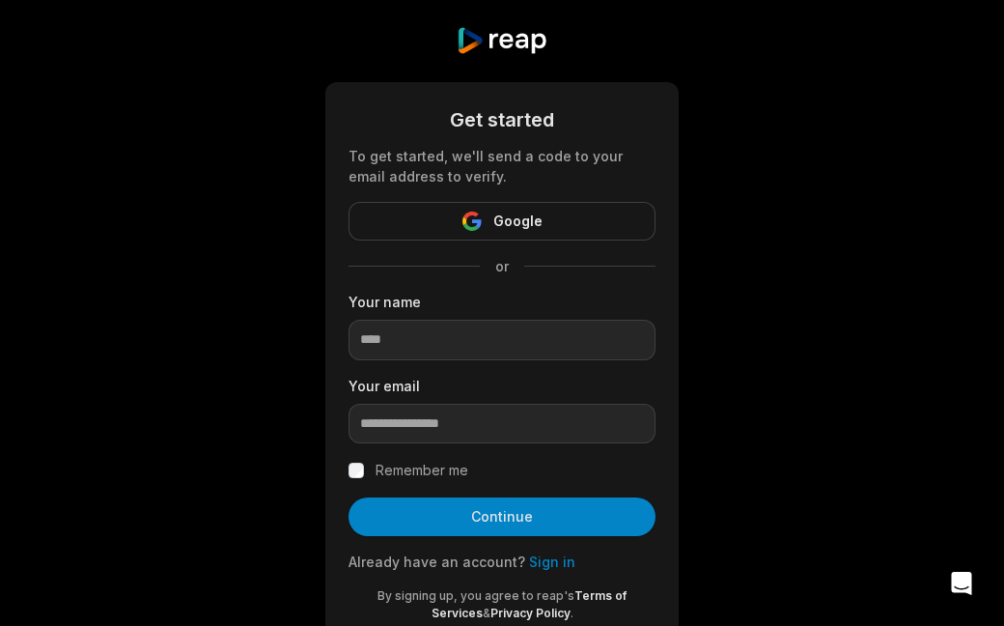
scroll to position [14, 0]
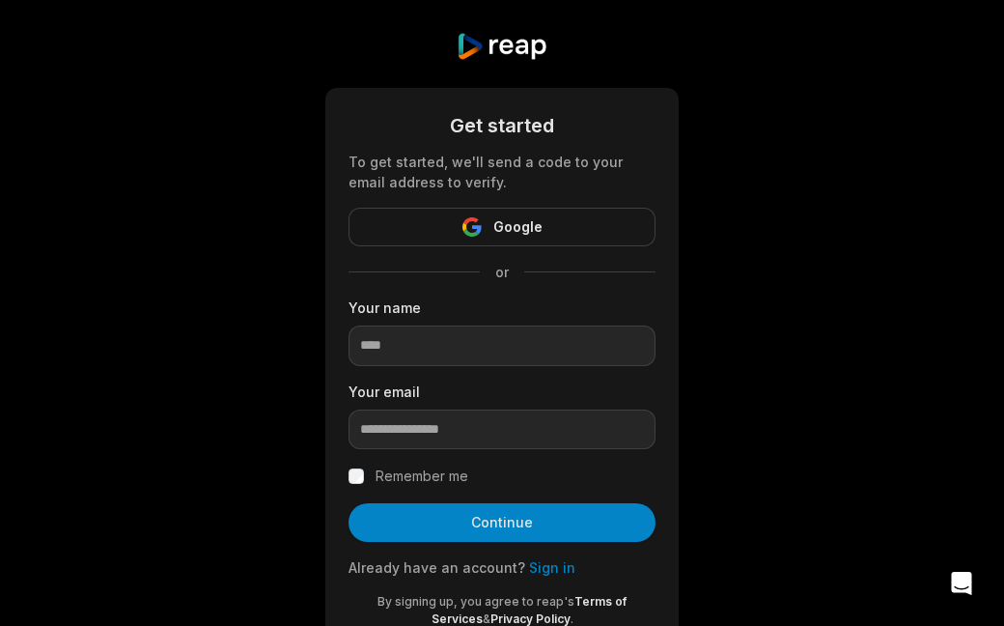
click at [549, 222] on button "Google" at bounding box center [501, 227] width 307 height 39
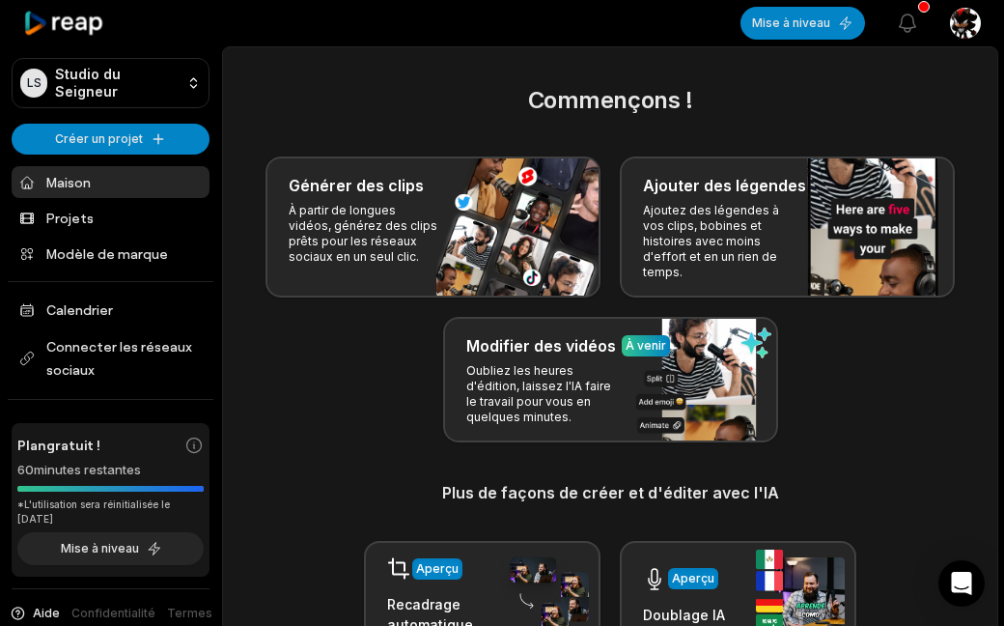
click at [876, 443] on div "Commençons ! Générer des clips À partir de longues vidéos, générez des clips pr…" at bounding box center [610, 422] width 728 height 679
click at [425, 236] on font "À partir de longues vidéos, générez des clips prêts pour les réseaux sociaux en…" at bounding box center [363, 233] width 149 height 61
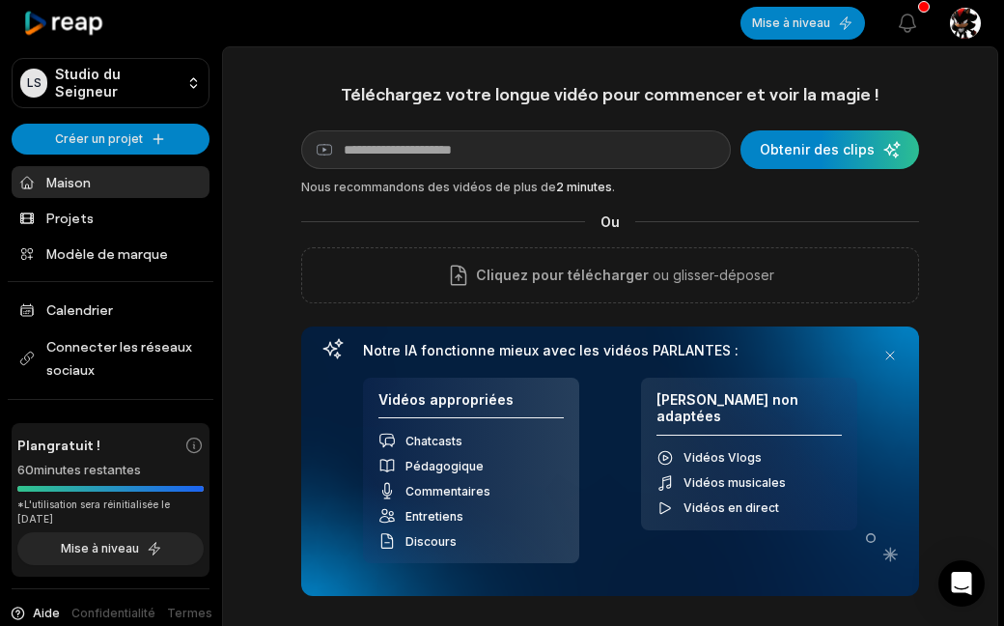
click at [74, 20] on icon at bounding box center [64, 24] width 82 height 26
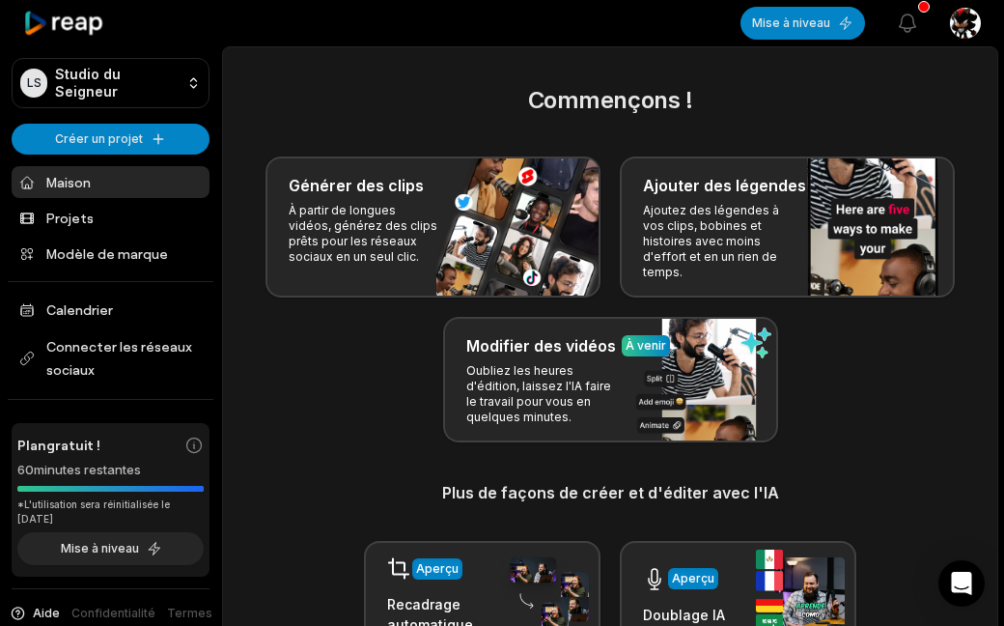
click at [363, 208] on font "À partir de longues vidéos, générez des clips prêts pour les réseaux sociaux en…" at bounding box center [363, 233] width 149 height 61
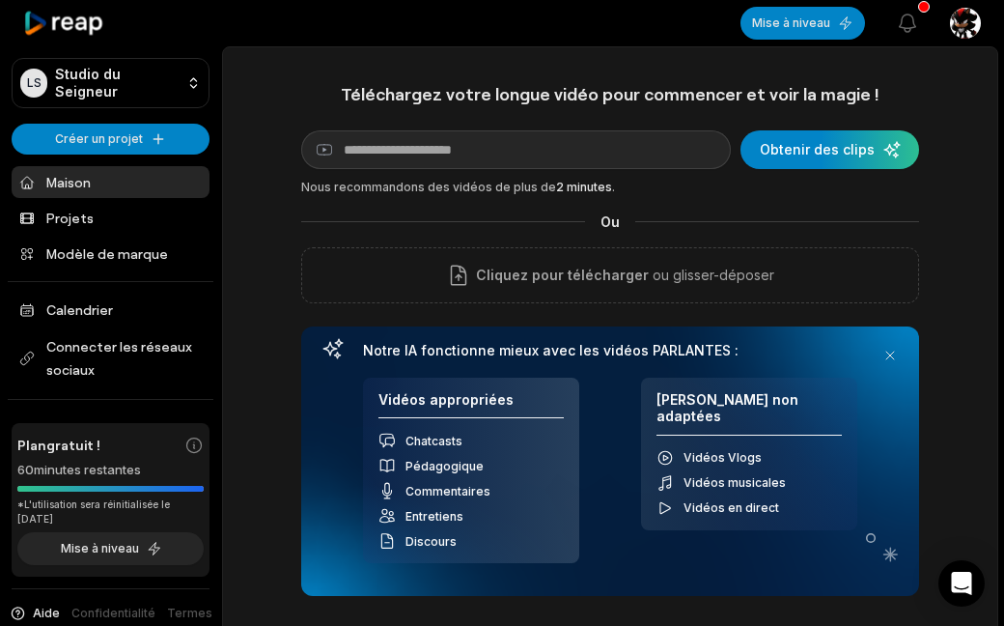
click at [273, 597] on div "Téléchargez votre longue vidéo pour commencer et voir la magie ! Lien YouTube O…" at bounding box center [610, 412] width 774 height 658
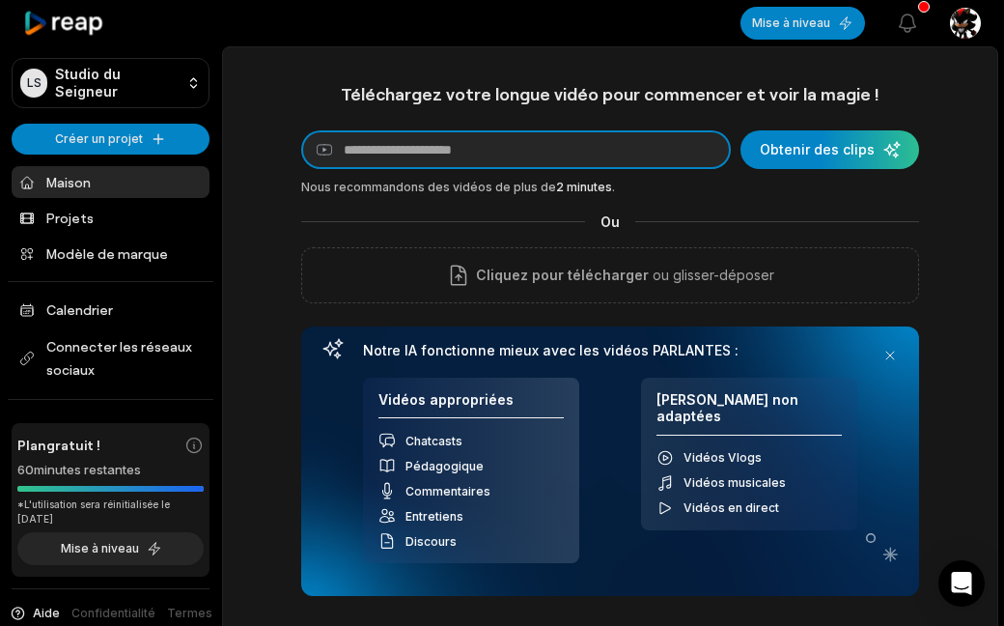
click at [396, 152] on input at bounding box center [516, 149] width 430 height 39
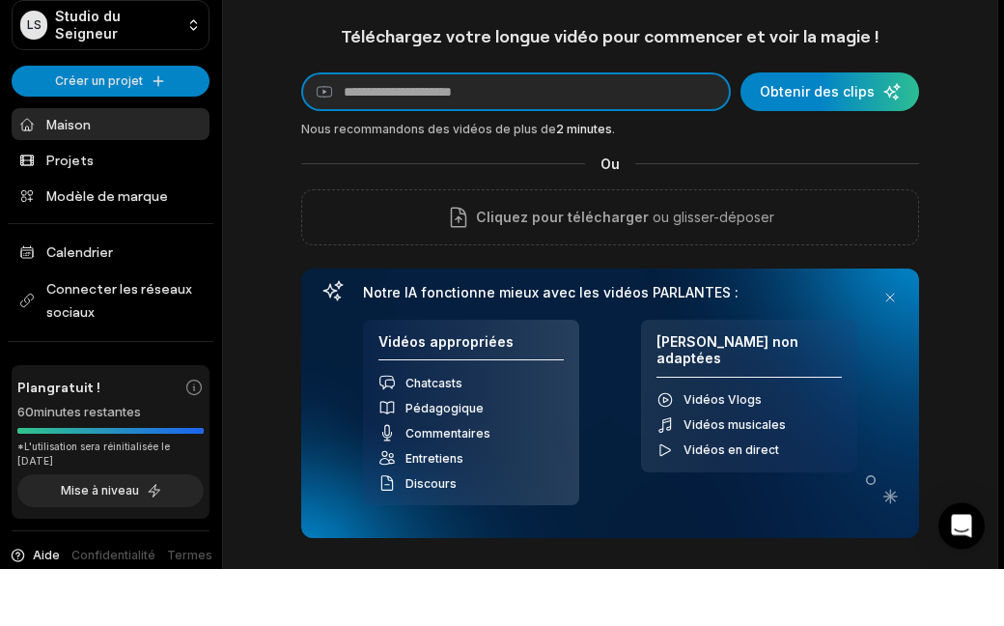
paste input "**********"
type input "**********"
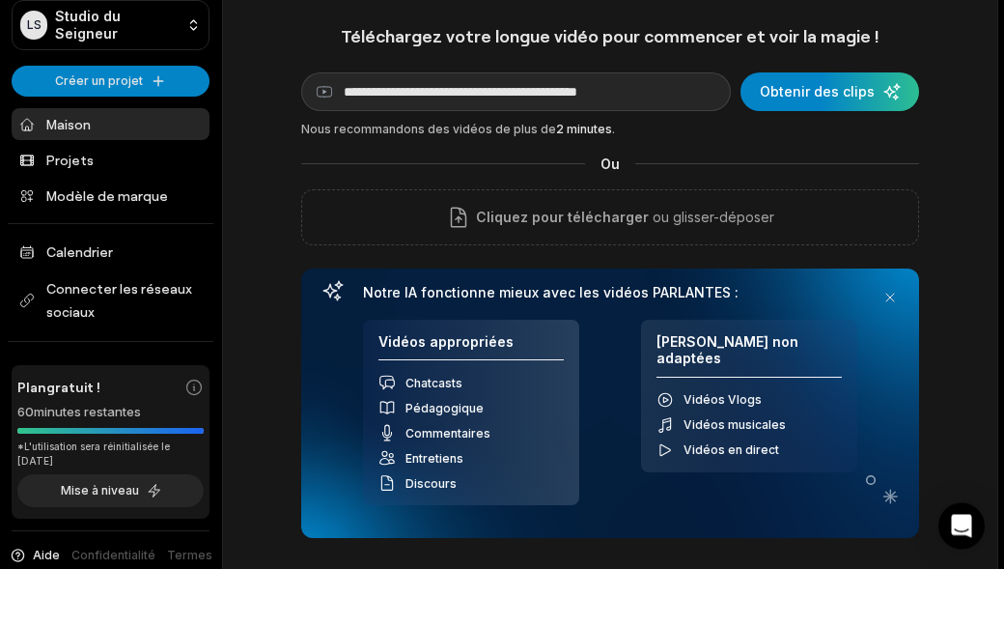
click at [698, 140] on div "**********" at bounding box center [610, 339] width 618 height 513
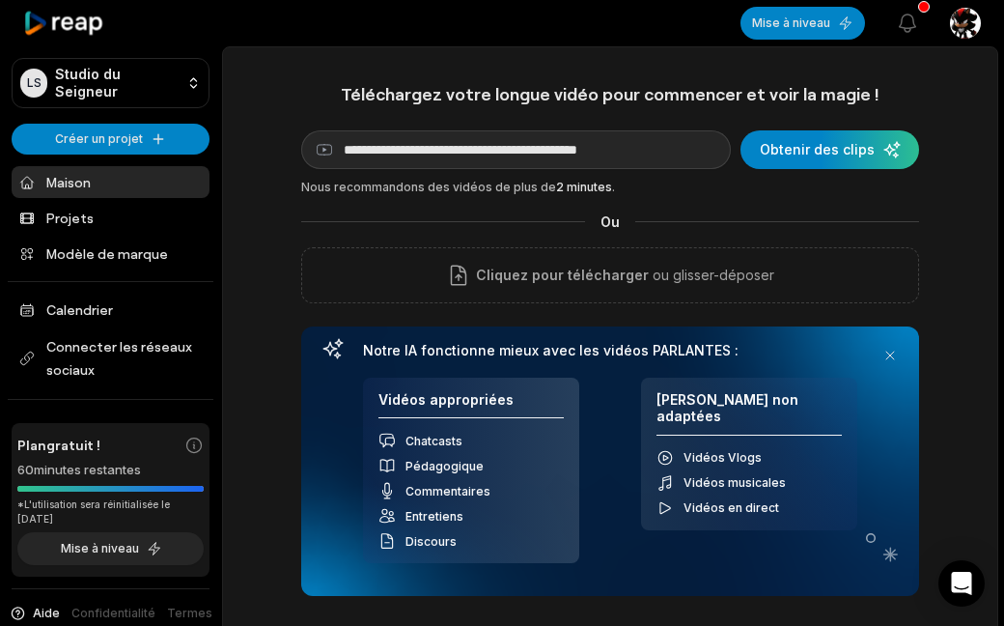
click at [790, 143] on div "submit" at bounding box center [829, 149] width 179 height 39
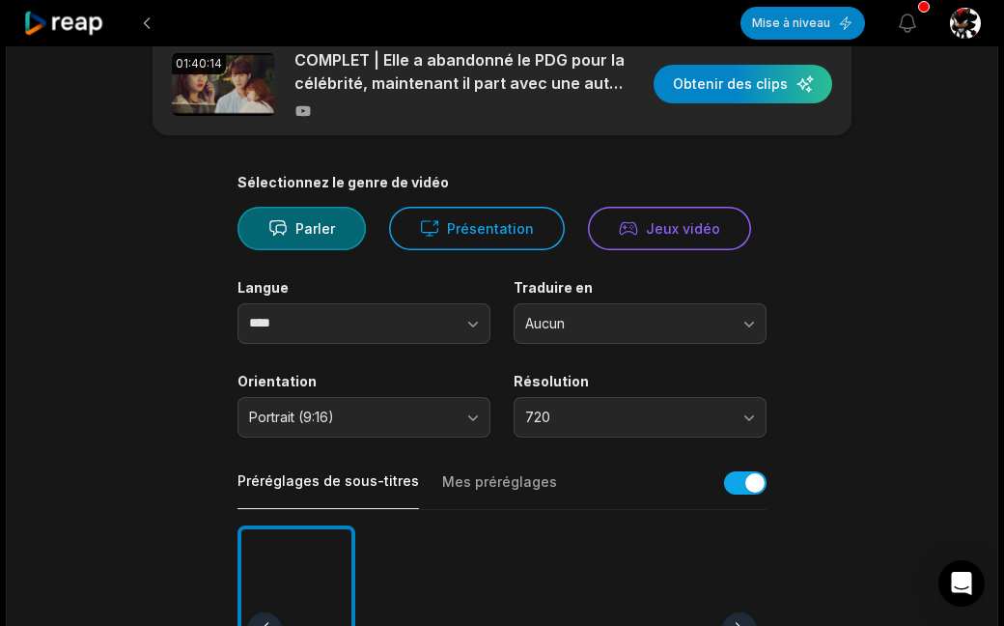
scroll to position [48, 0]
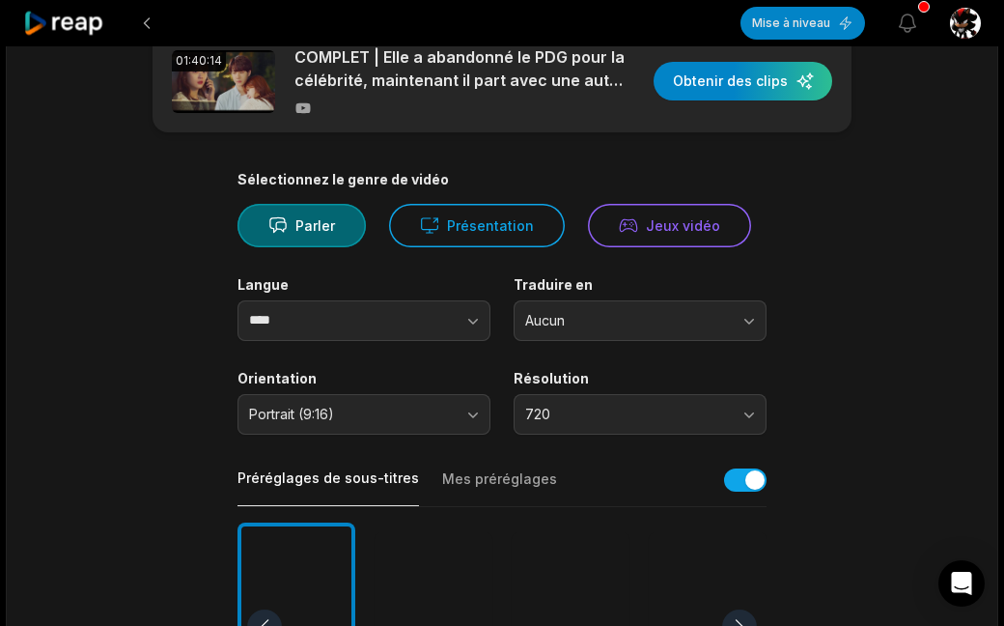
click at [746, 310] on button "Aucun" at bounding box center [640, 320] width 253 height 41
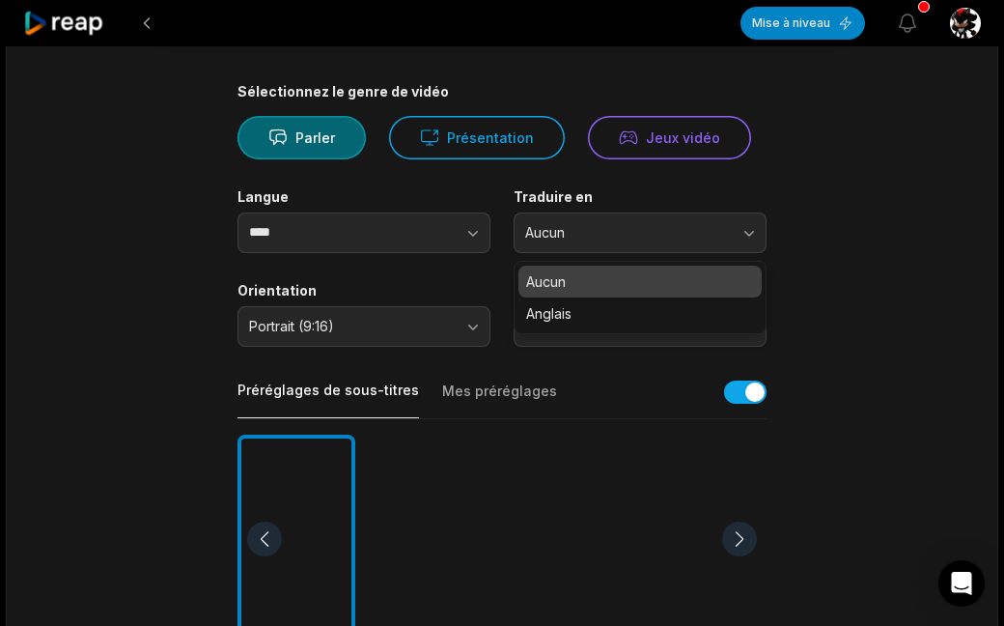
scroll to position [132, 0]
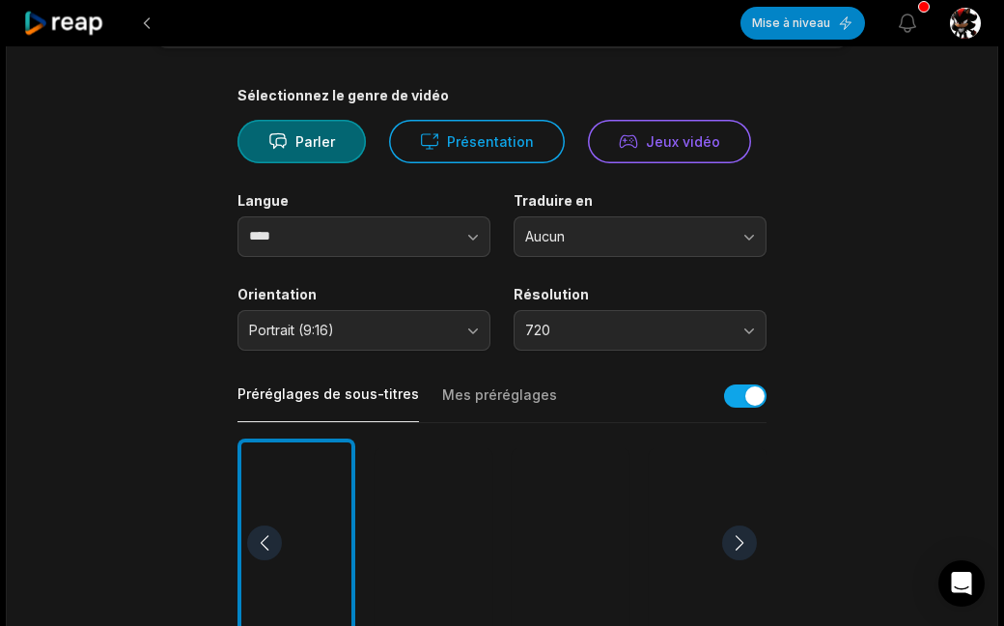
click at [738, 233] on button "Aucun" at bounding box center [640, 236] width 253 height 41
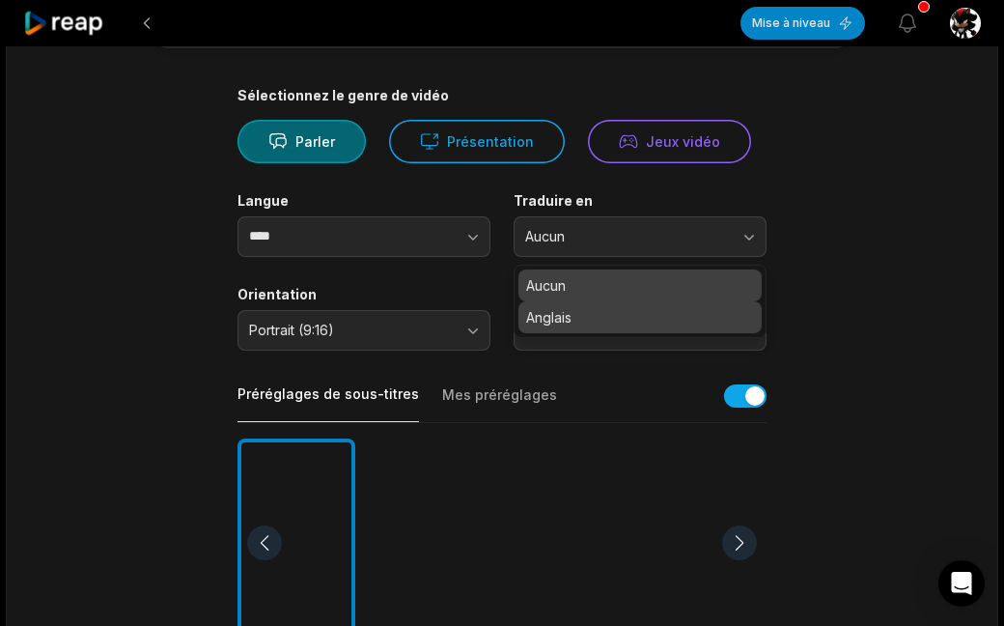
click at [635, 315] on p "Anglais" at bounding box center [640, 317] width 228 height 20
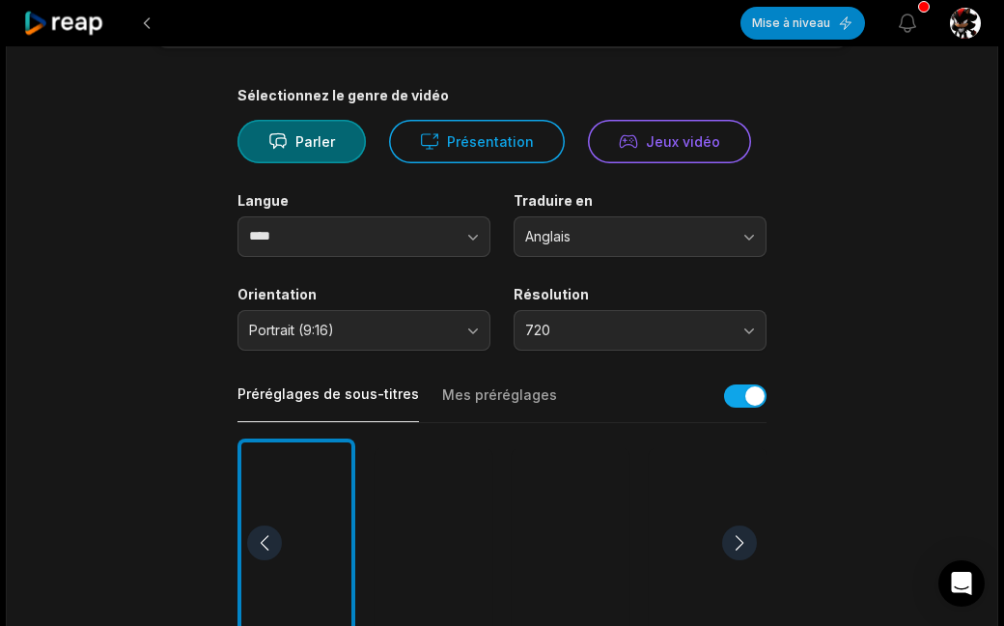
click at [742, 328] on button "720" at bounding box center [640, 330] width 253 height 41
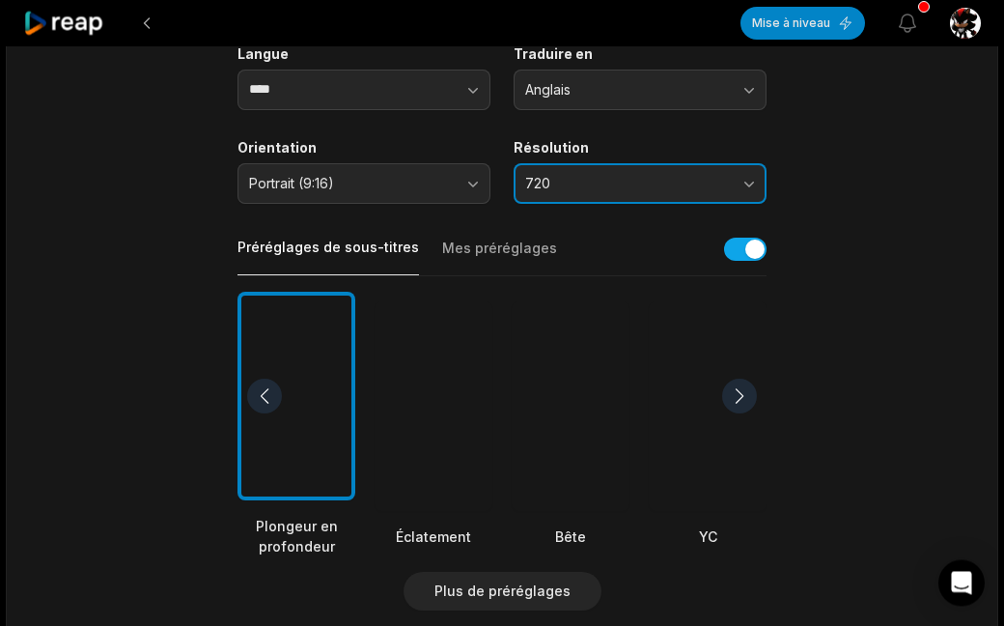
scroll to position [279, 0]
click at [421, 462] on div at bounding box center [434, 405] width 118 height 209
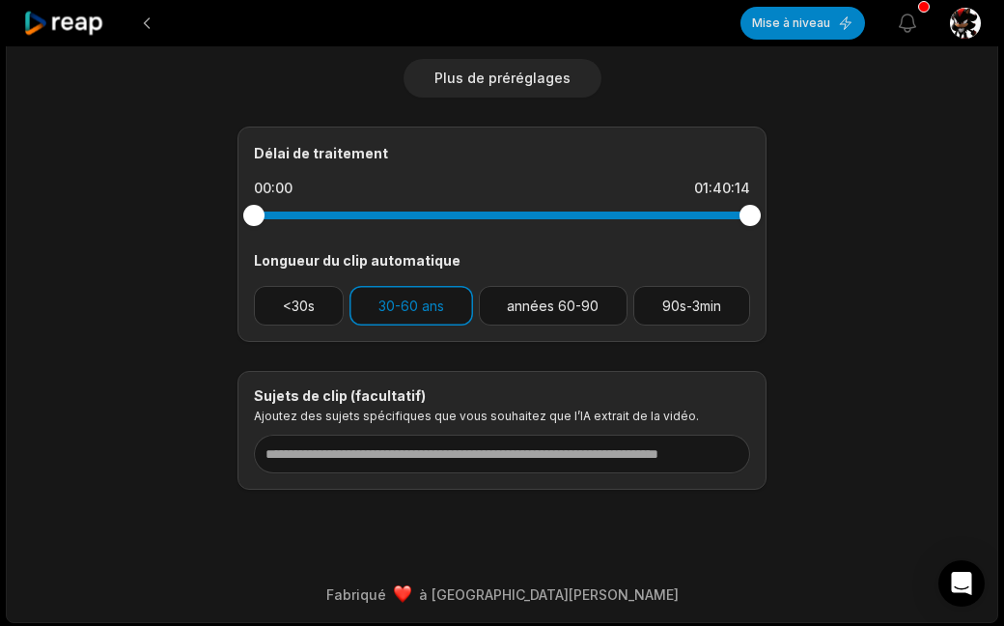
scroll to position [793, 0]
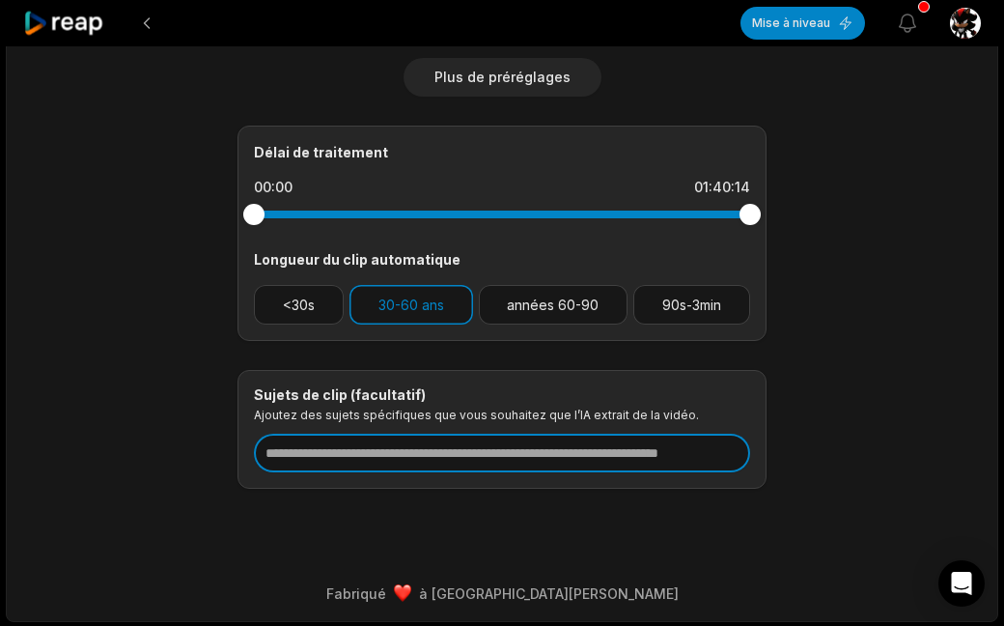
click at [387, 455] on input at bounding box center [502, 452] width 496 height 39
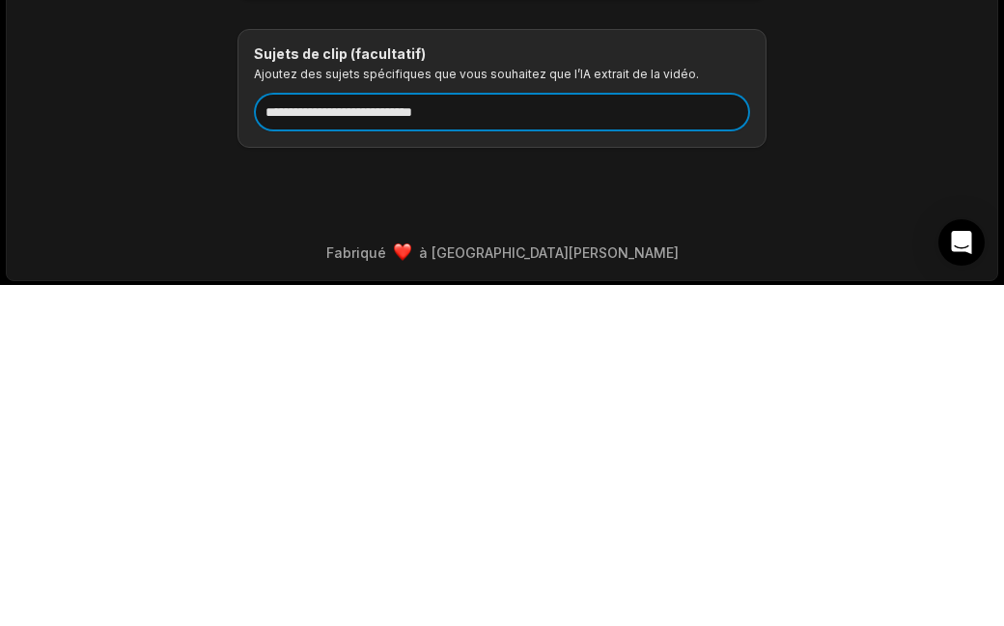
type input "**********"
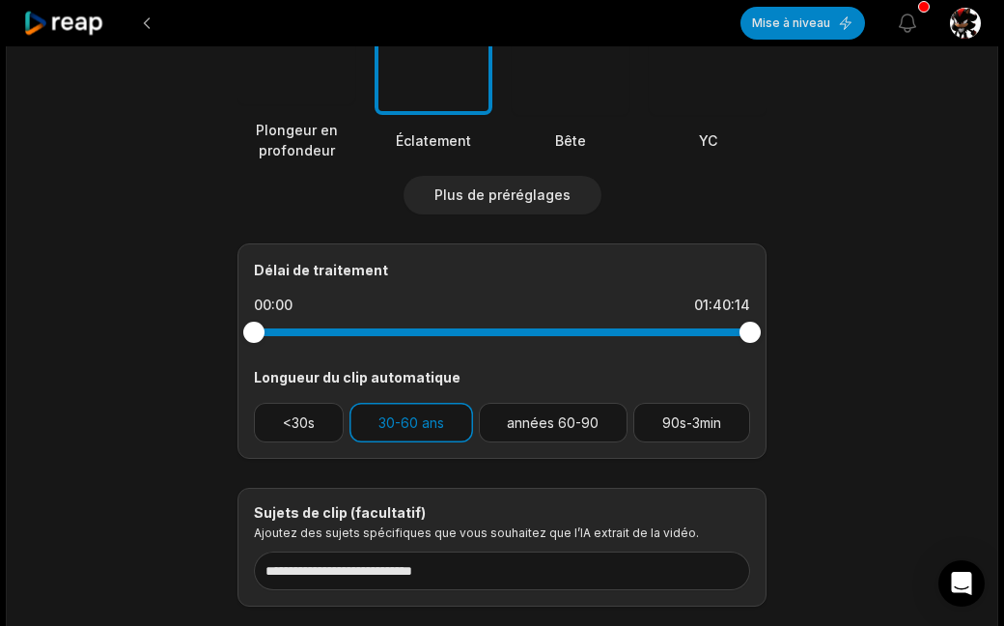
scroll to position [673, 0]
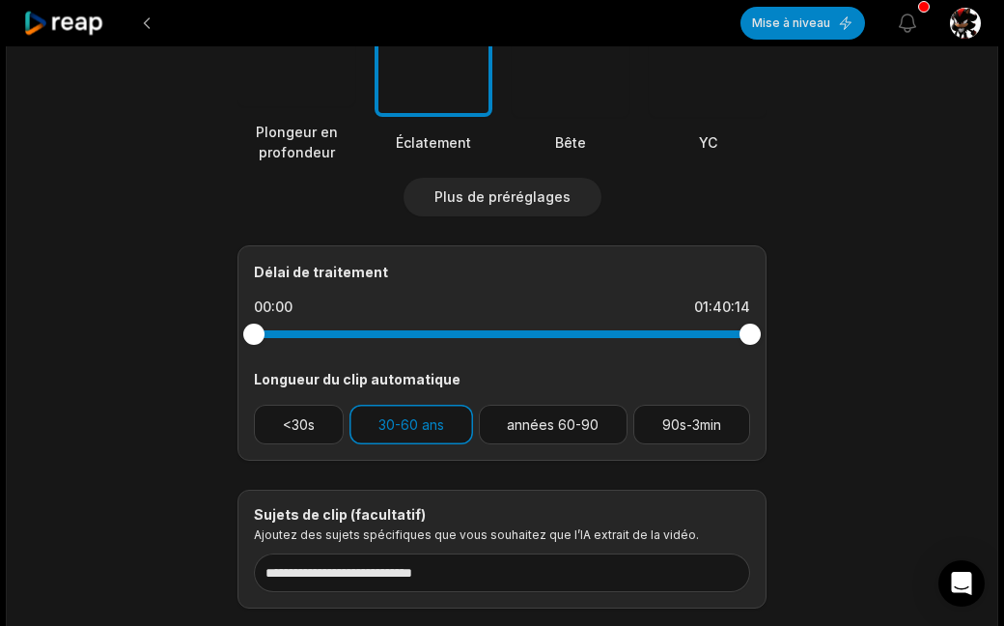
click at [697, 416] on font "90s-3min" at bounding box center [691, 424] width 59 height 16
click at [416, 416] on font "30-60 ans" at bounding box center [411, 424] width 66 height 16
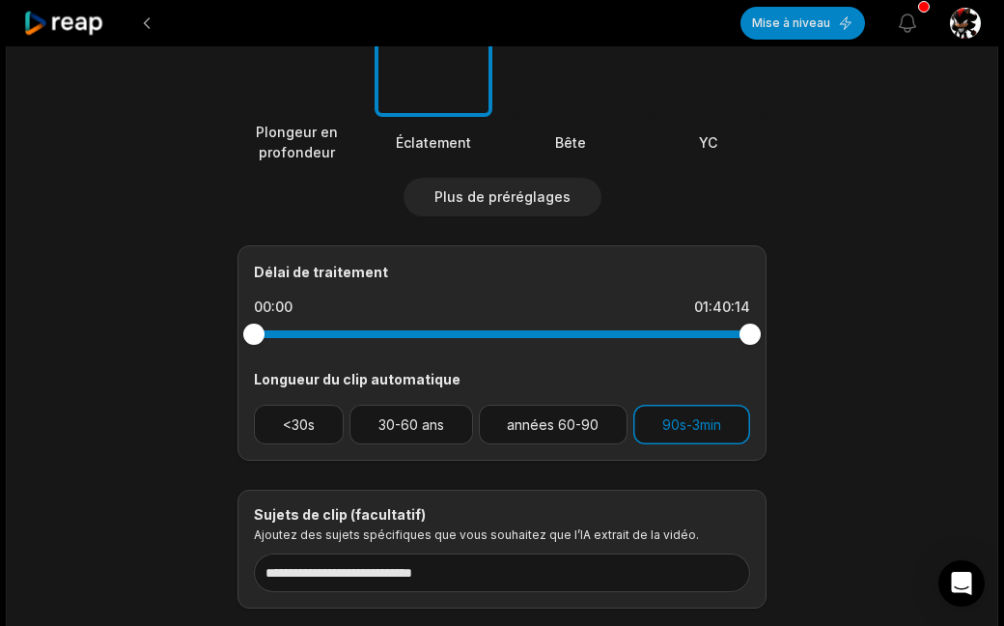
click at [694, 425] on font "90s-3min" at bounding box center [691, 424] width 59 height 16
click at [690, 423] on font "90s-3min" at bounding box center [691, 424] width 59 height 16
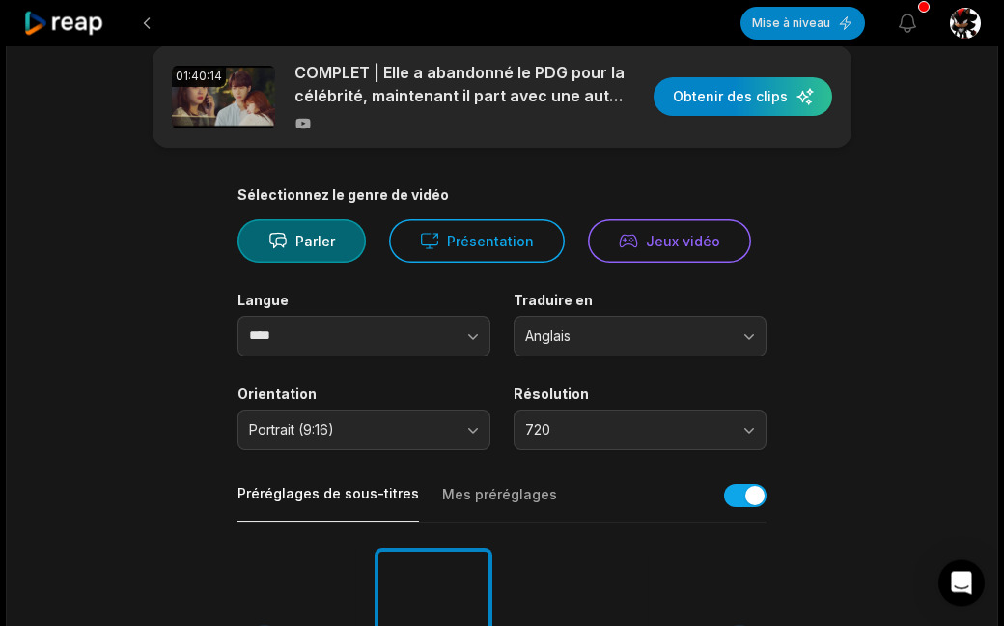
scroll to position [0, 0]
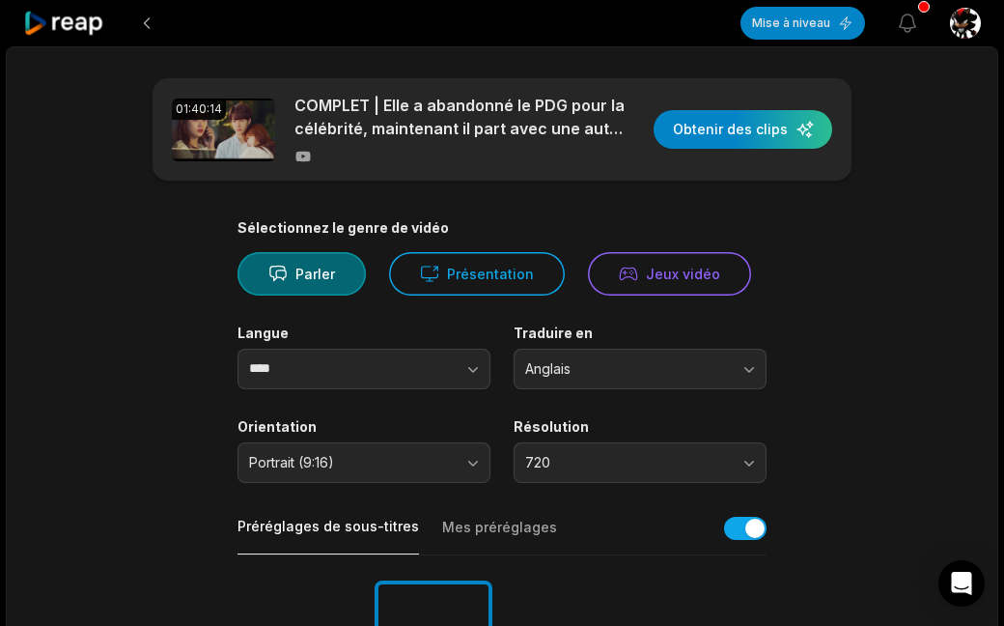
click at [487, 270] on font "Présentation" at bounding box center [490, 273] width 87 height 16
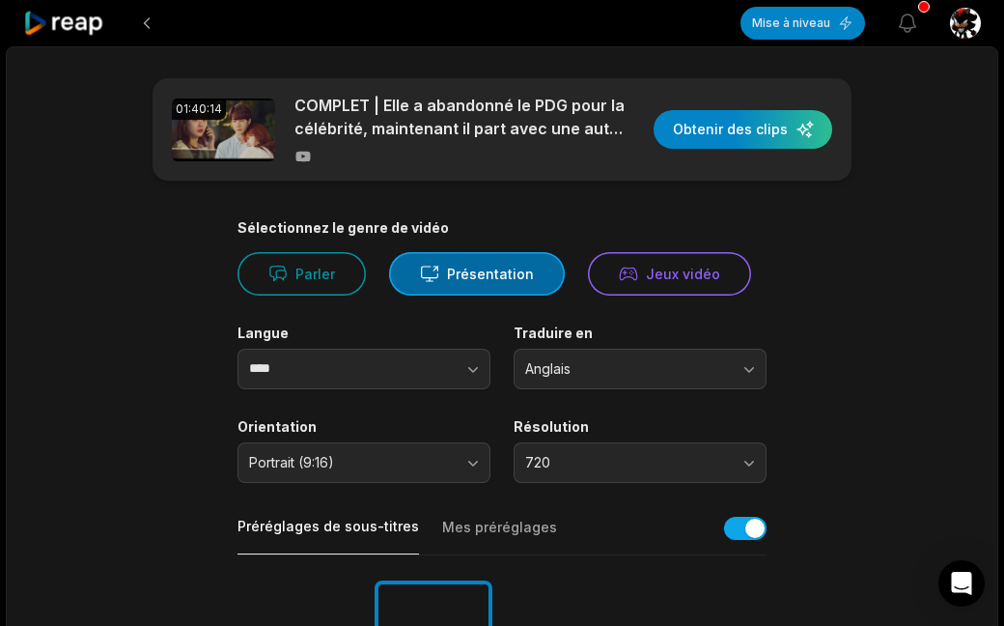
click at [301, 276] on font "Parler" at bounding box center [315, 273] width 40 height 16
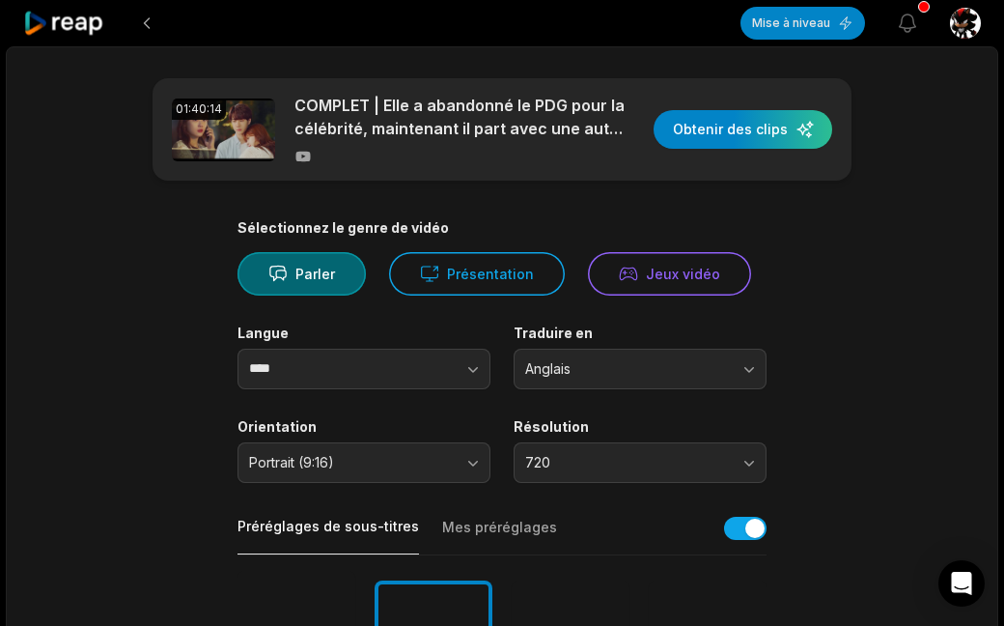
click at [696, 116] on div "button" at bounding box center [743, 129] width 179 height 39
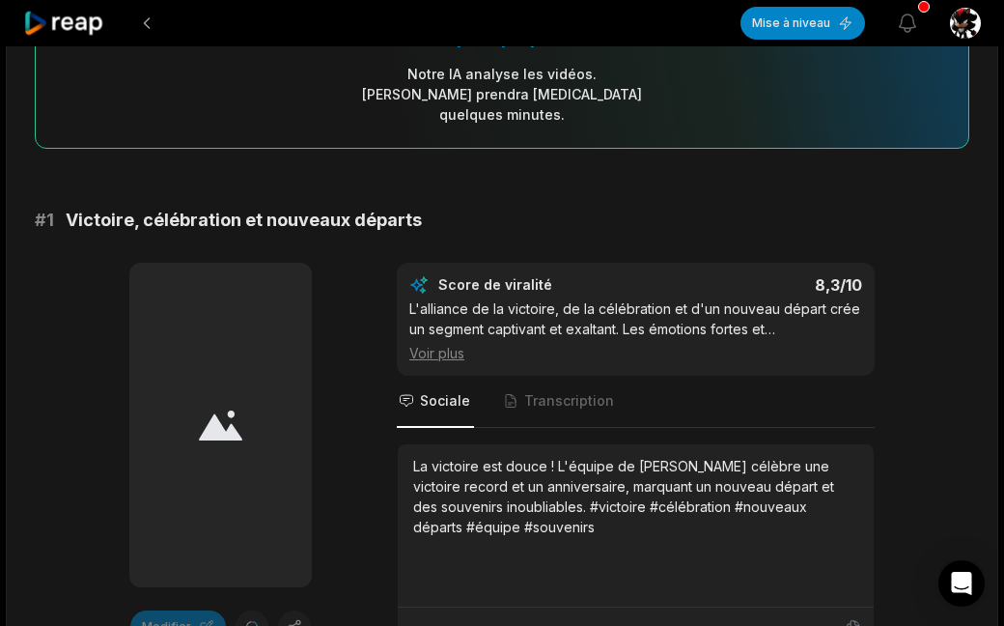
scroll to position [258, 0]
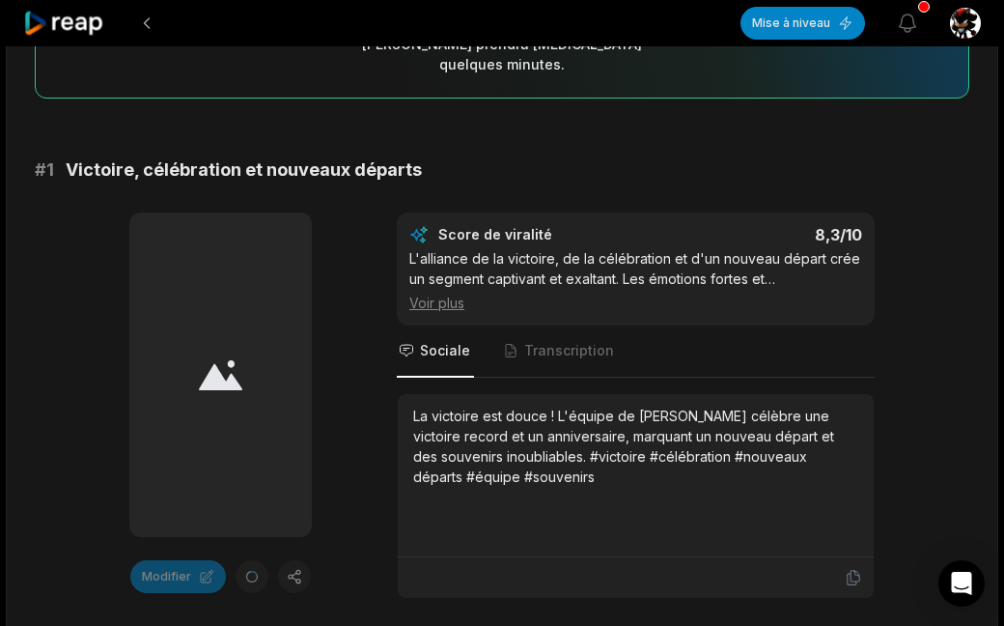
click at [565, 342] on font "Transcription" at bounding box center [569, 350] width 90 height 16
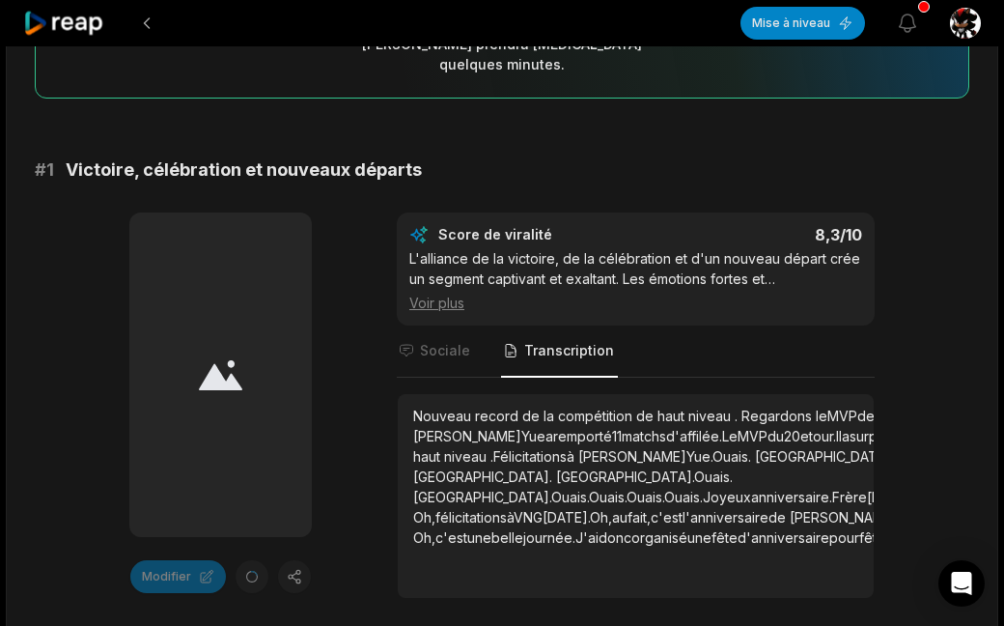
click at [441, 342] on font "Sociale" at bounding box center [445, 350] width 50 height 16
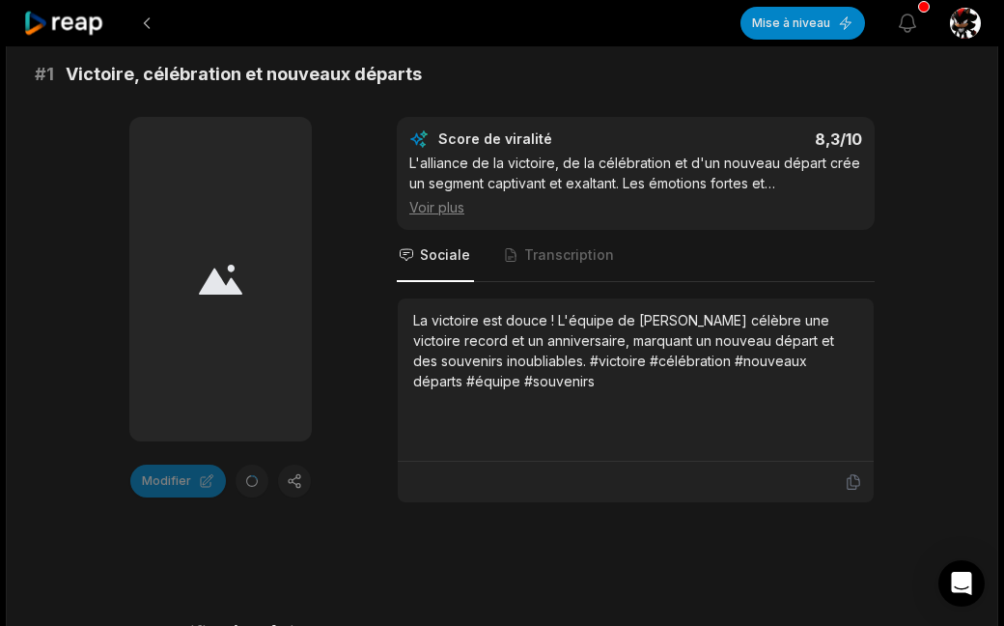
scroll to position [355, 0]
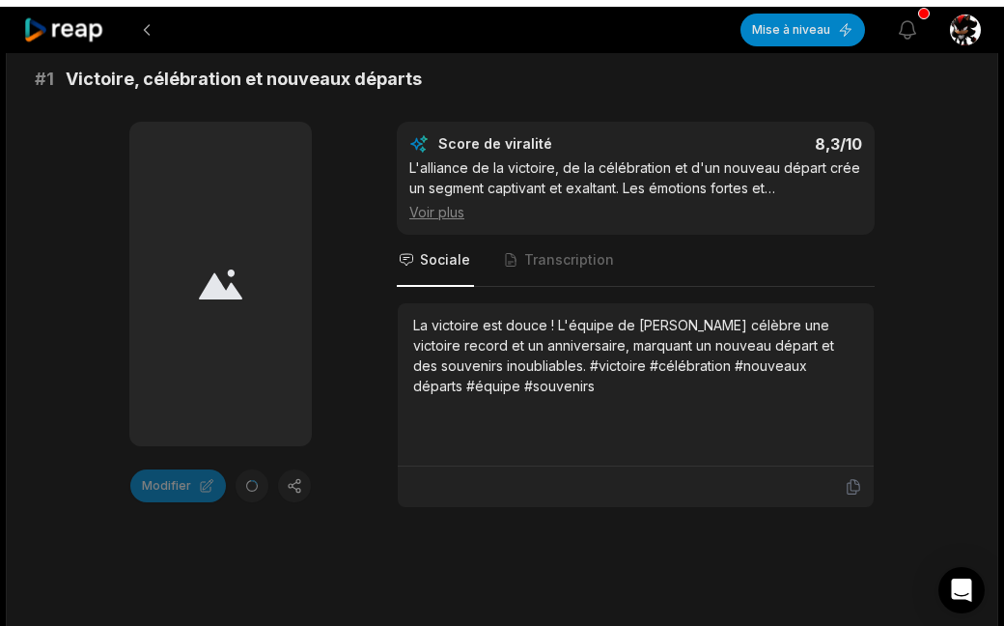
click at [294, 468] on div "Modifier" at bounding box center [220, 478] width 182 height 33
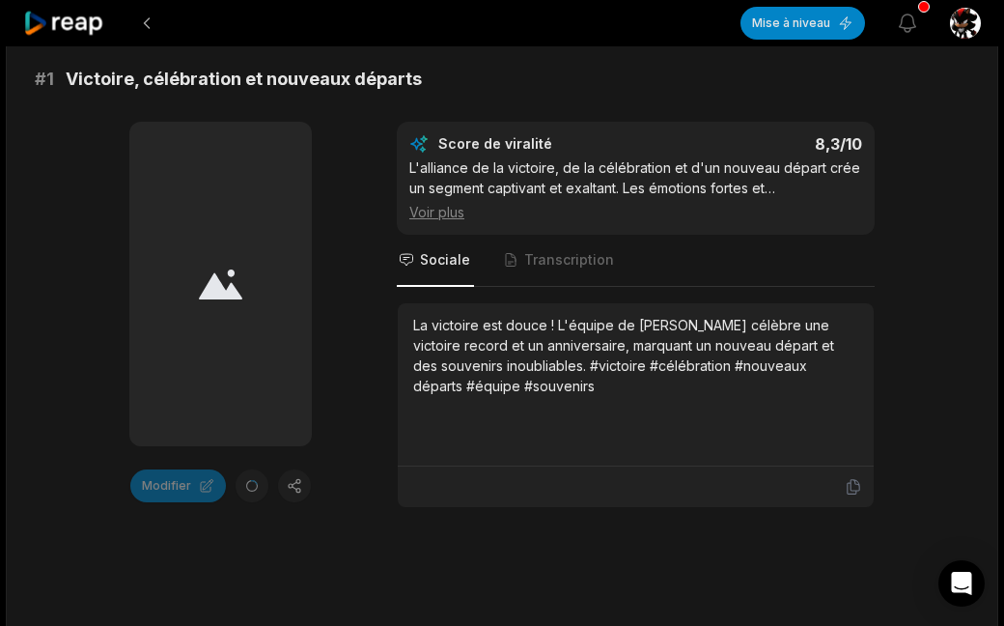
click at [293, 469] on div "Modifier" at bounding box center [220, 485] width 182 height 33
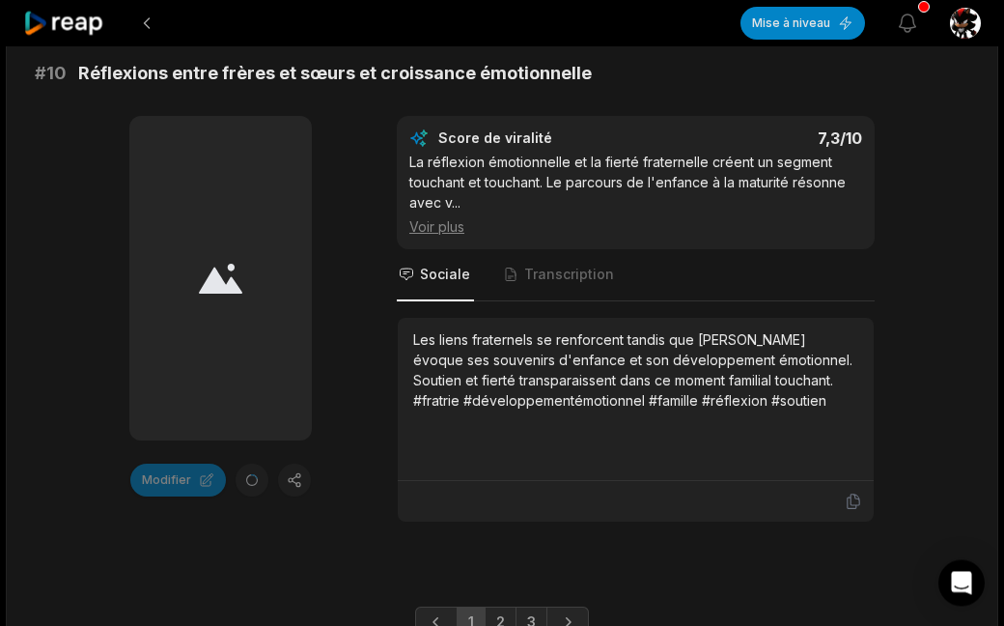
scroll to position [5566, 0]
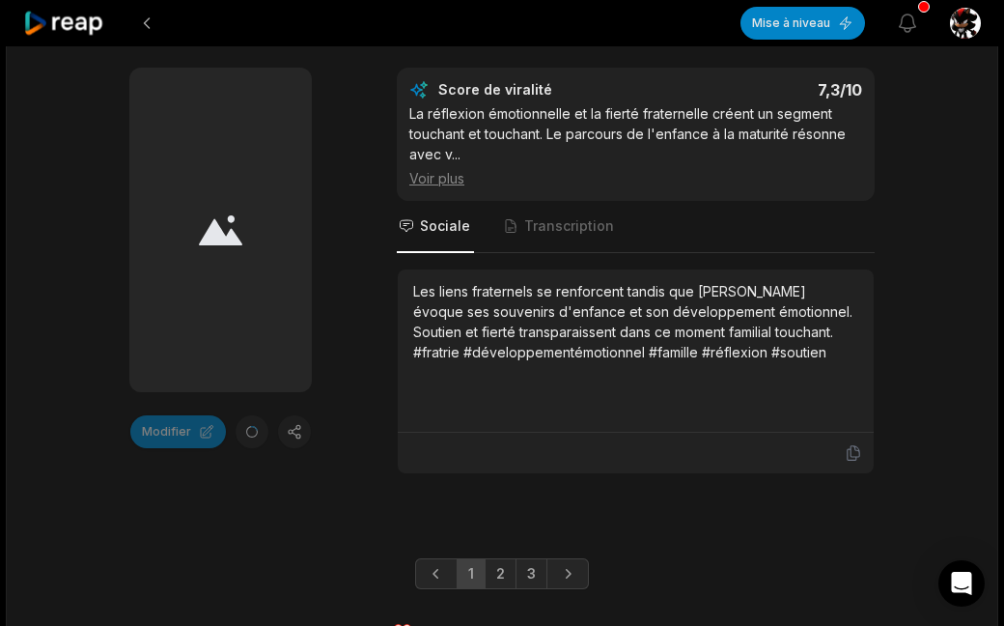
click at [492, 558] on link "2" at bounding box center [501, 573] width 32 height 31
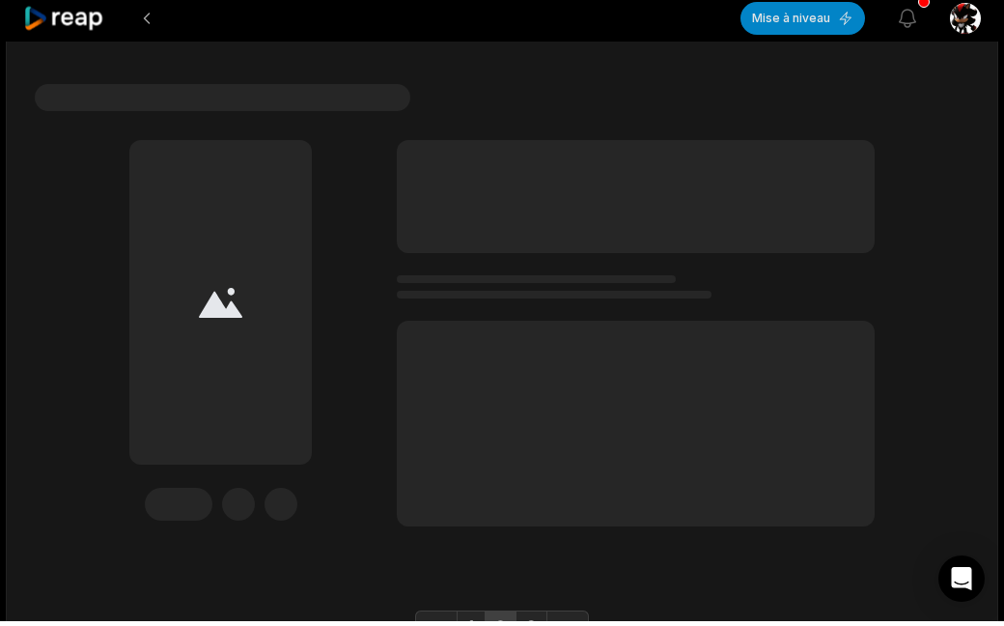
scroll to position [6185, 0]
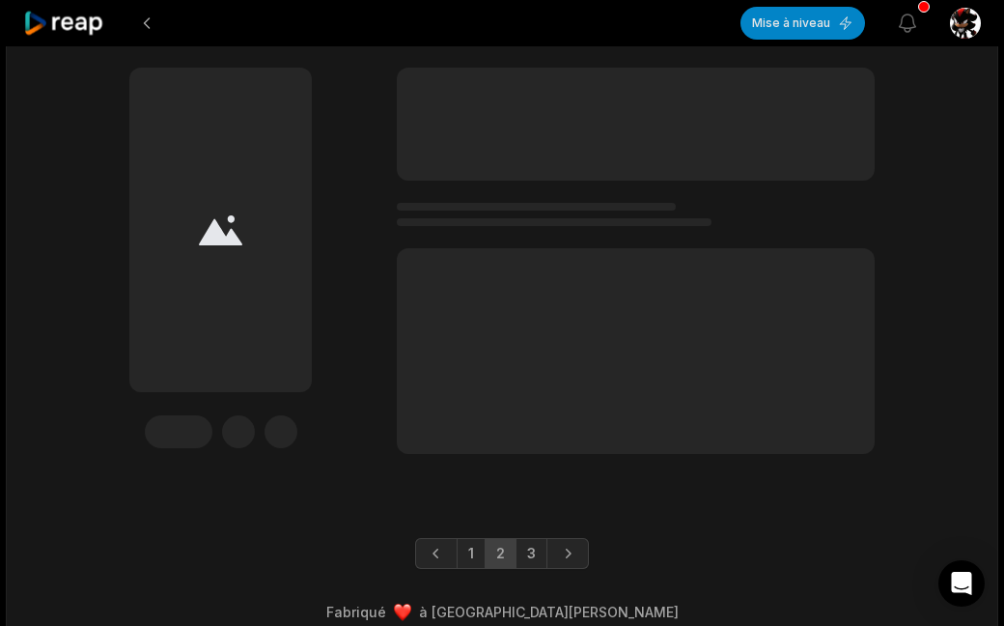
click at [527, 544] on font "3" at bounding box center [531, 552] width 9 height 16
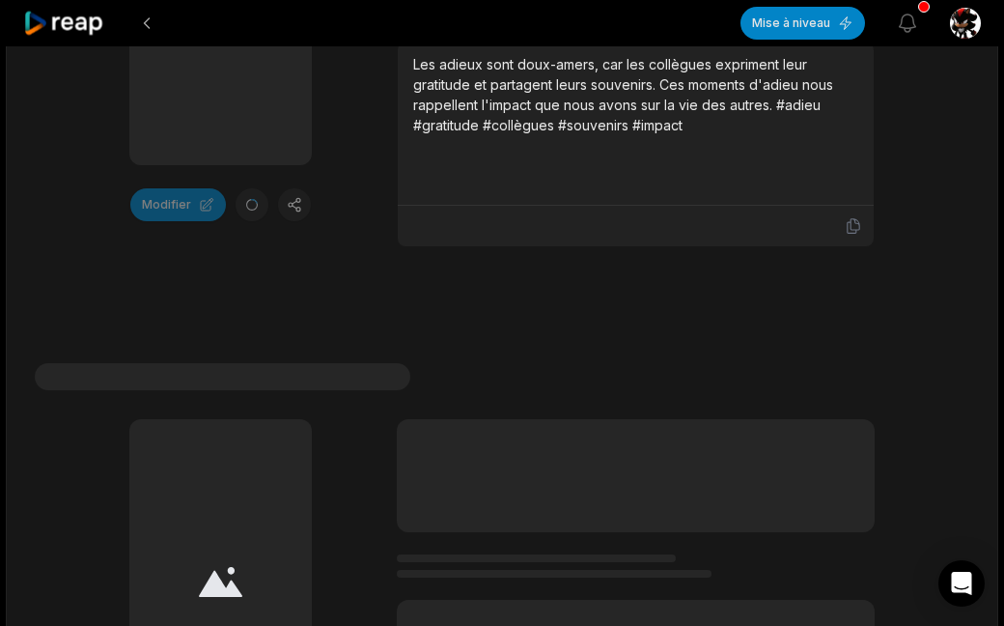
scroll to position [1482, 0]
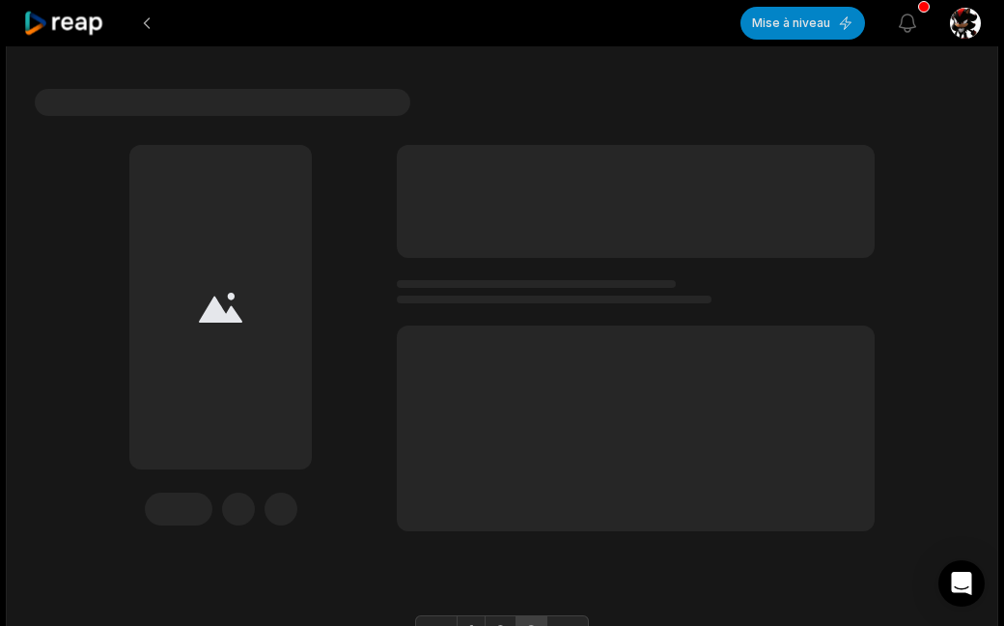
click at [464, 615] on link "1" at bounding box center [471, 630] width 29 height 31
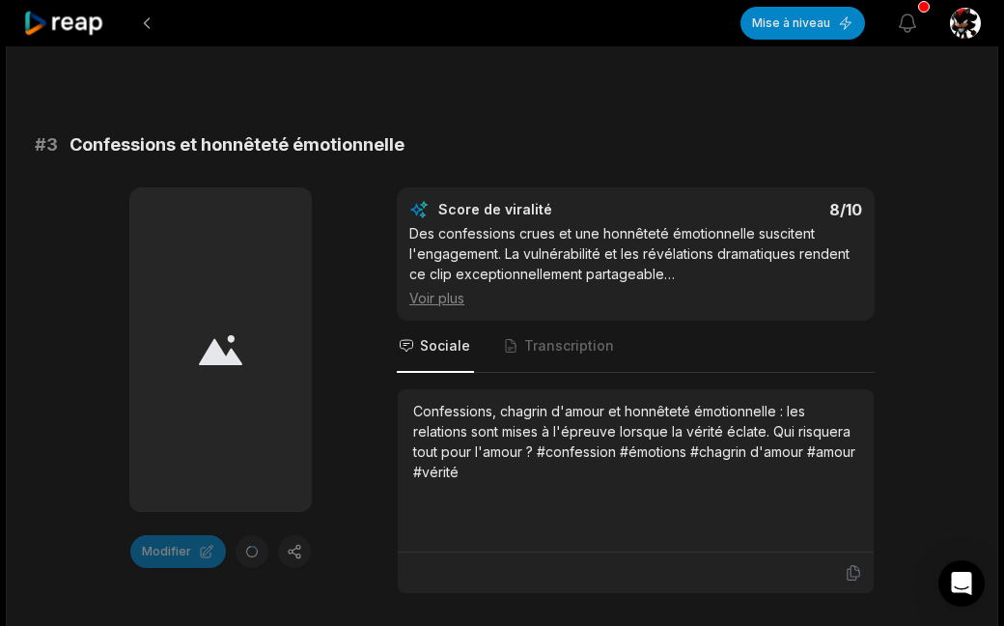
scroll to position [1418, 0]
click at [426, 291] on font "Voir plus" at bounding box center [436, 299] width 55 height 16
click at [454, 290] on font "Voir moins" at bounding box center [442, 298] width 66 height 16
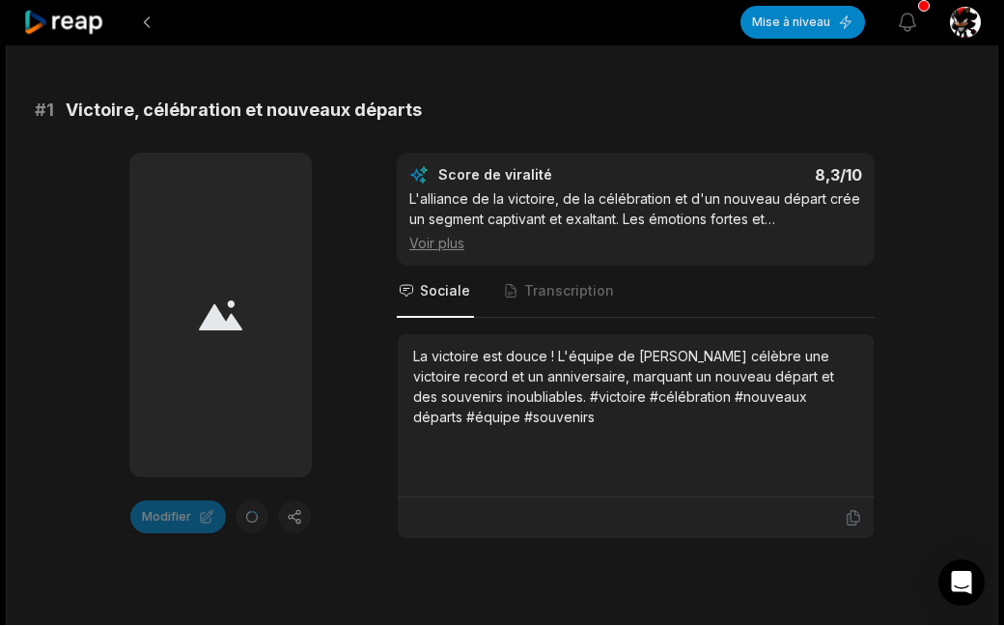
scroll to position [318, 0]
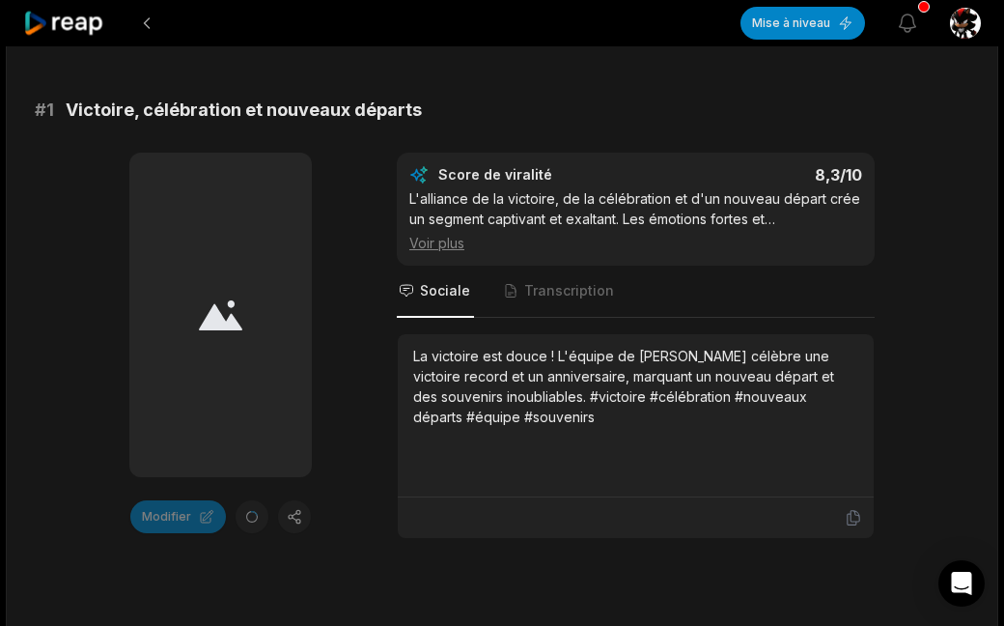
click at [912, 15] on icon "button" at bounding box center [907, 23] width 23 height 23
click at [905, 14] on icon "button" at bounding box center [908, 22] width 16 height 17
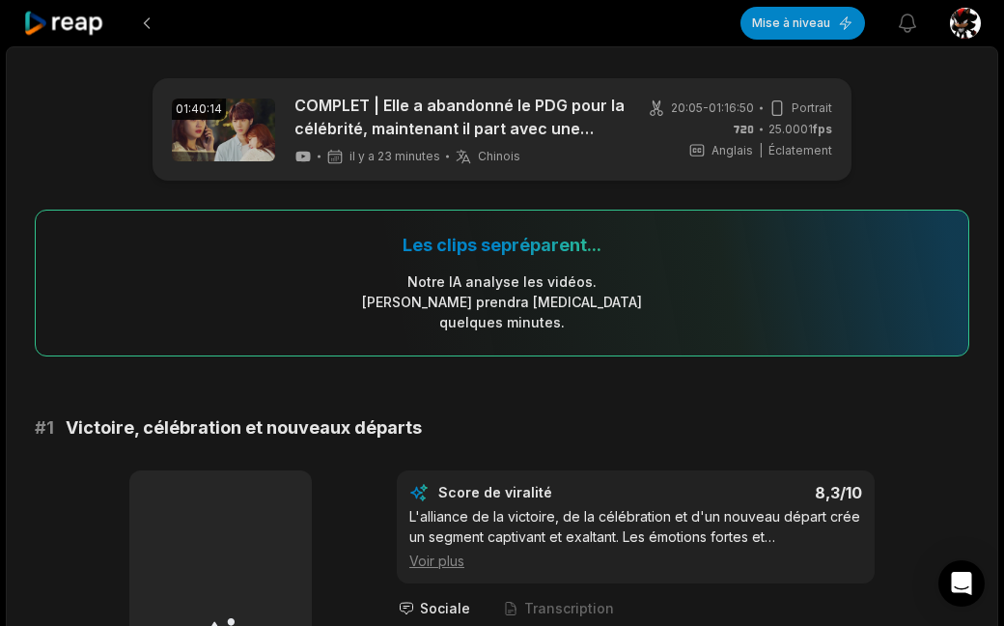
click at [904, 31] on icon "button" at bounding box center [907, 23] width 23 height 23
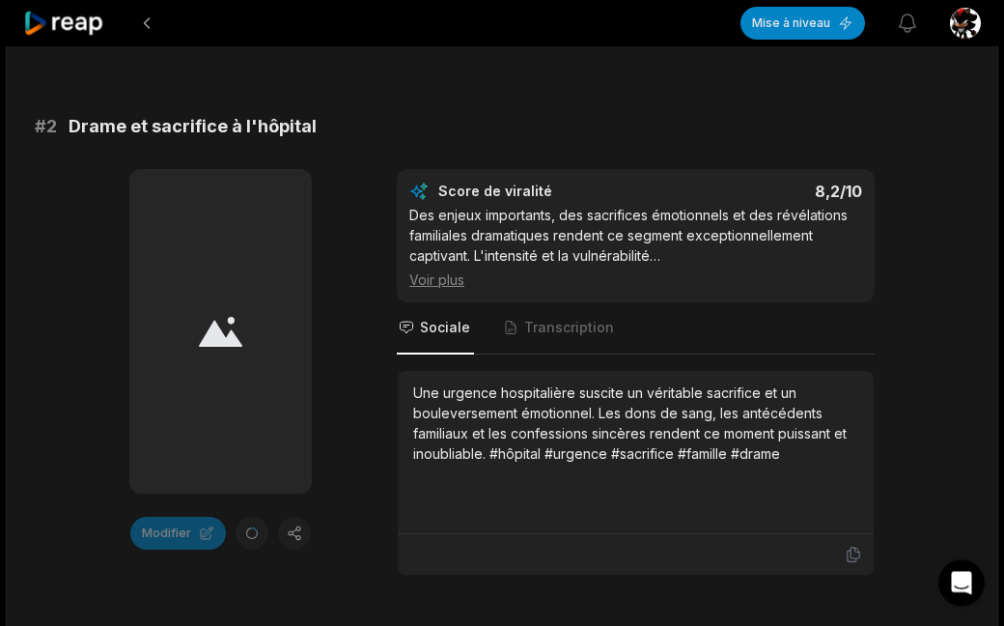
scroll to position [861, 0]
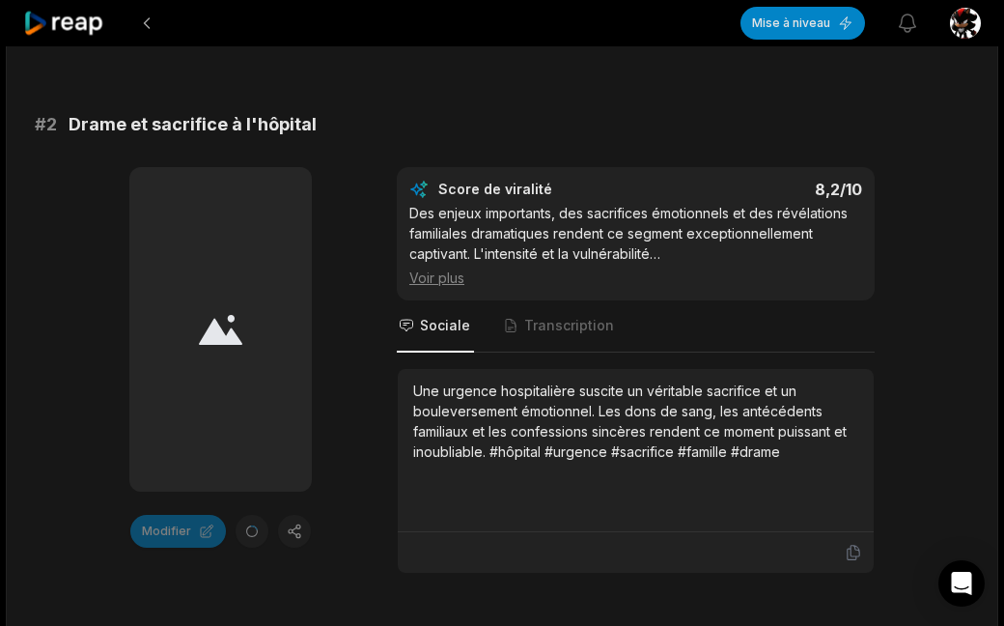
click at [566, 329] on span "Transcription" at bounding box center [559, 326] width 117 height 52
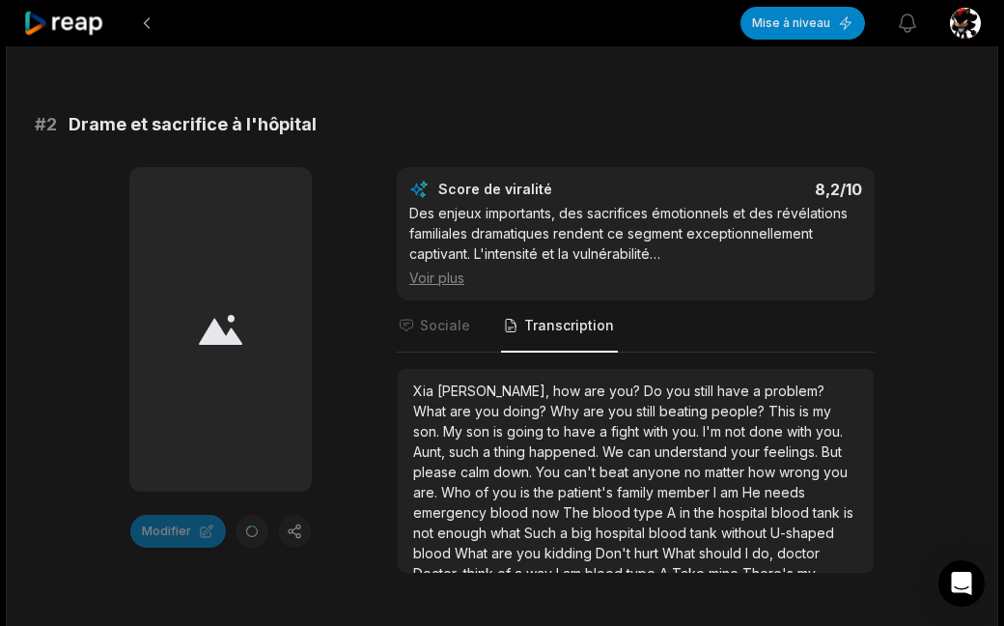
click at [571, 336] on div "Score de viralité 8,2 /10 Des enjeux importants, des sacrifices émotionnels et …" at bounding box center [636, 370] width 478 height 406
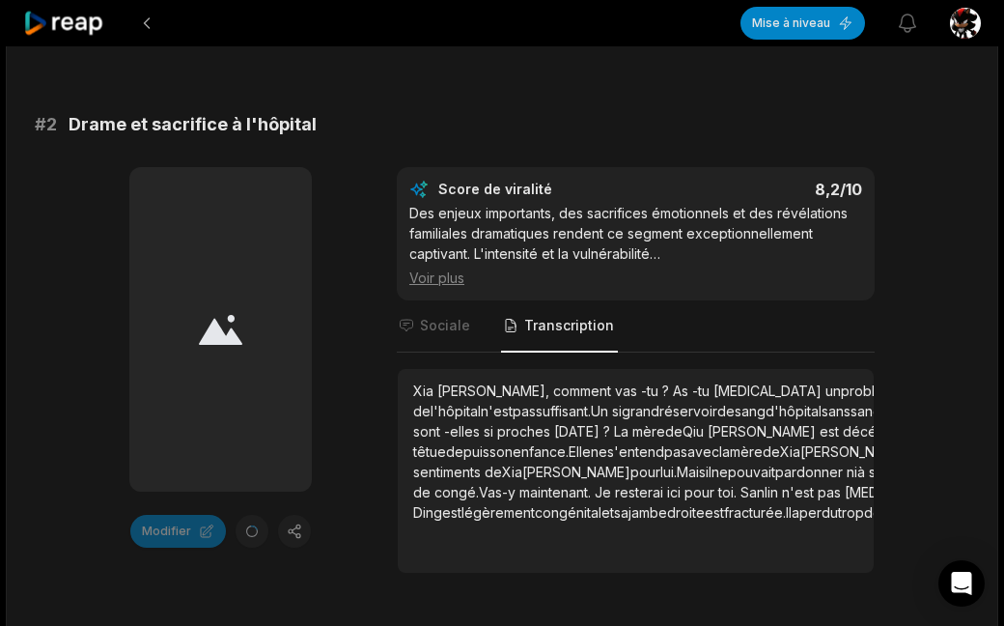
click at [436, 317] on font "Sociale" at bounding box center [445, 325] width 50 height 16
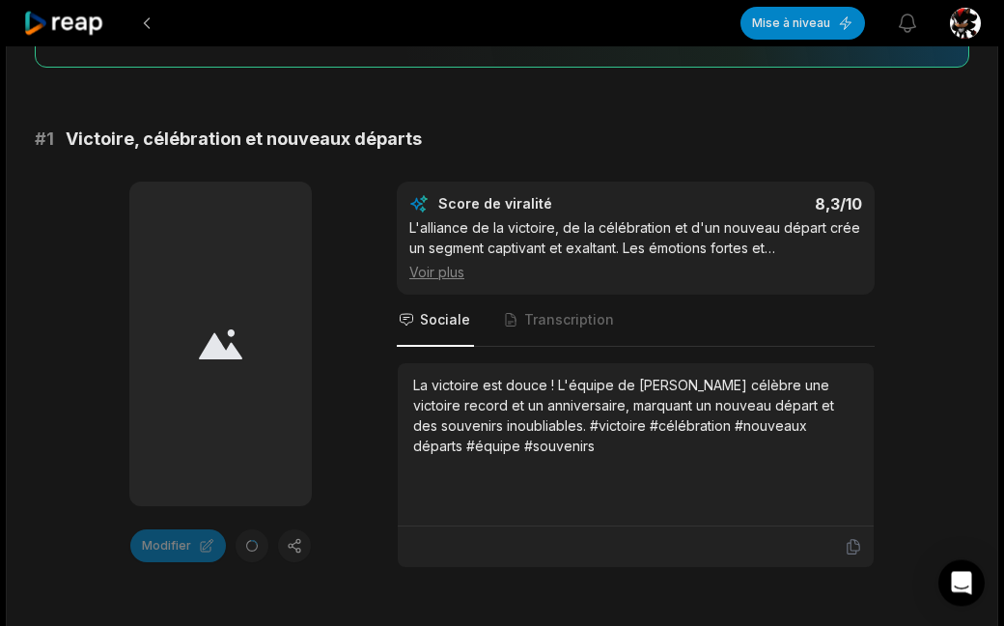
scroll to position [289, 0]
click at [293, 529] on div "Modifier" at bounding box center [220, 545] width 182 height 33
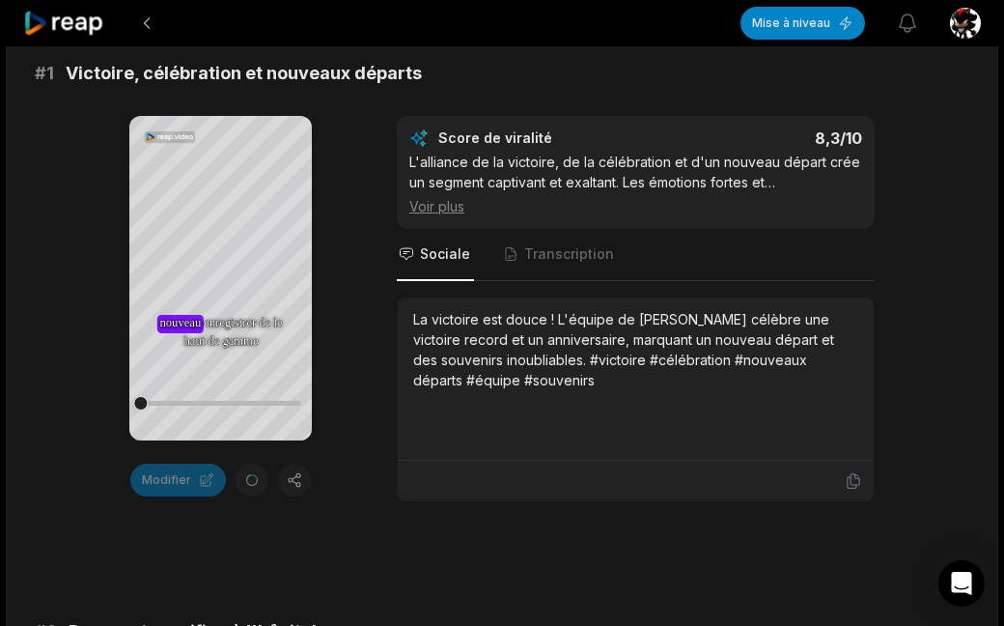
scroll to position [376, 0]
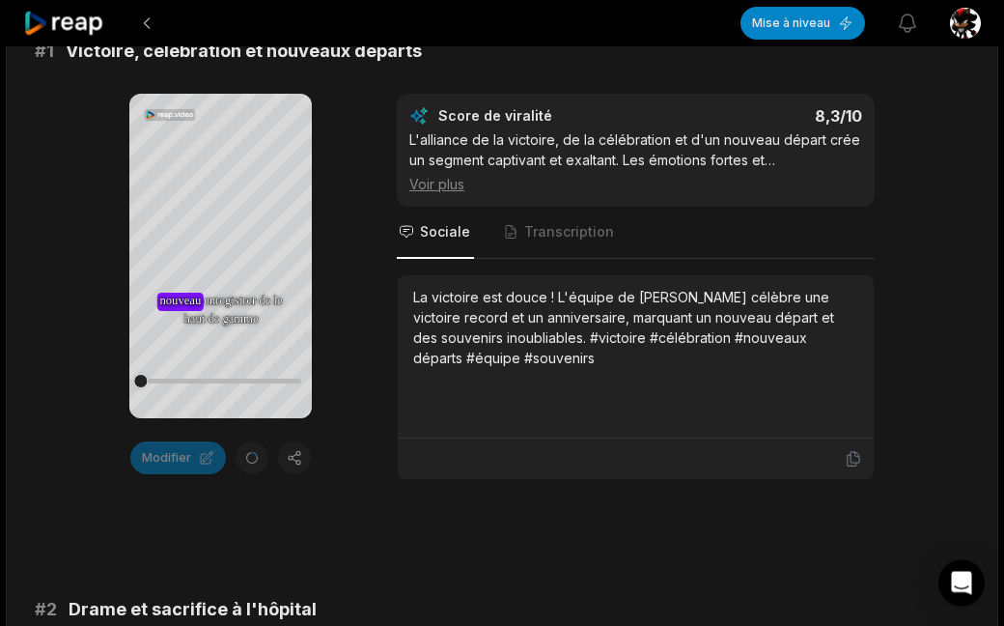
click at [210, 234] on icon at bounding box center [220, 236] width 23 height 23
click at [291, 441] on div "Modifier" at bounding box center [220, 457] width 182 height 33
click at [221, 232] on icon at bounding box center [220, 235] width 23 height 23
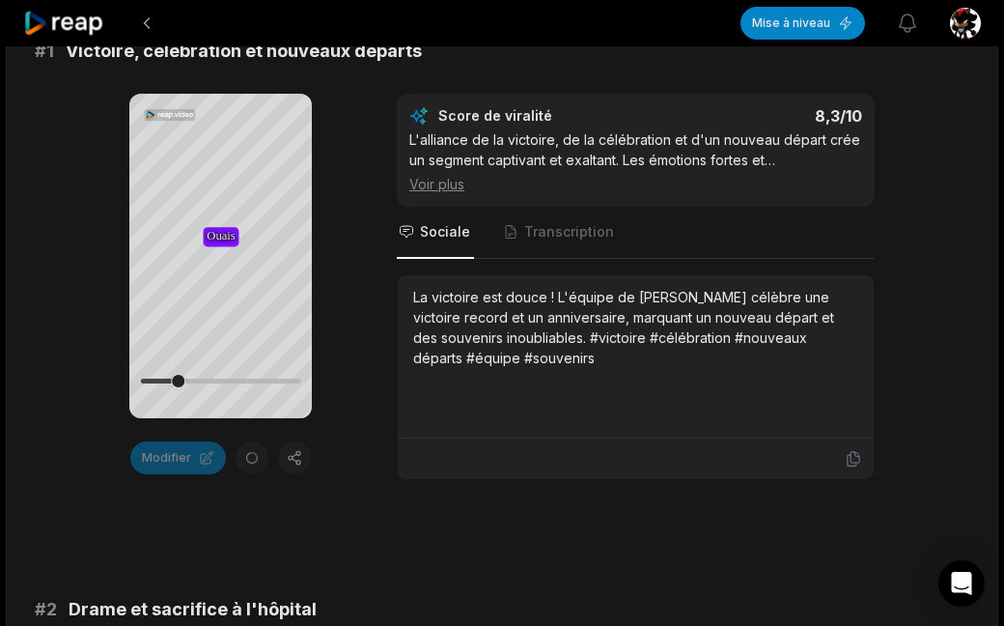
click at [290, 441] on div "Modifier" at bounding box center [220, 457] width 182 height 33
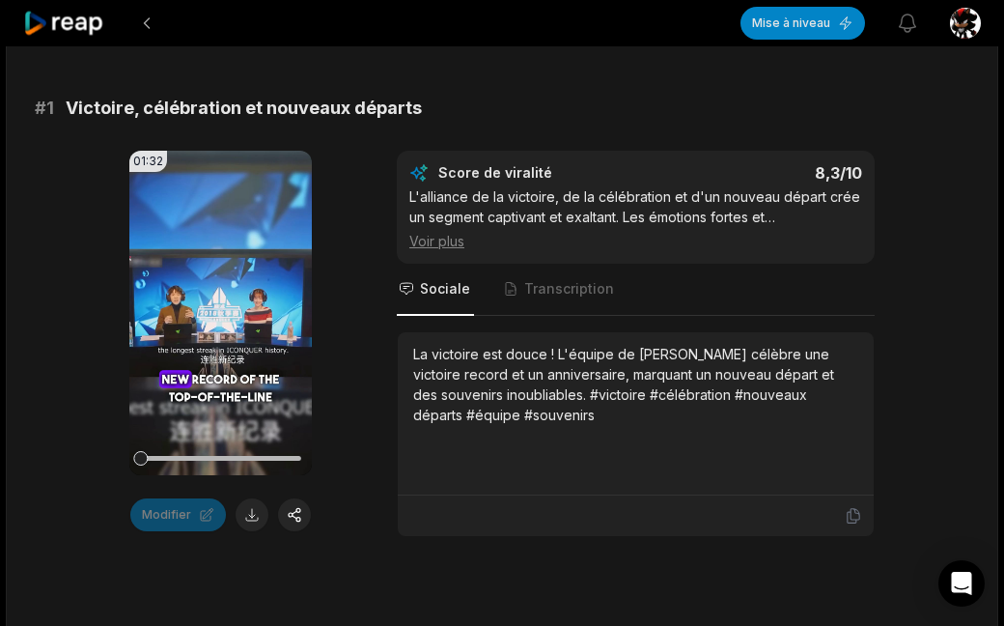
scroll to position [284, 0]
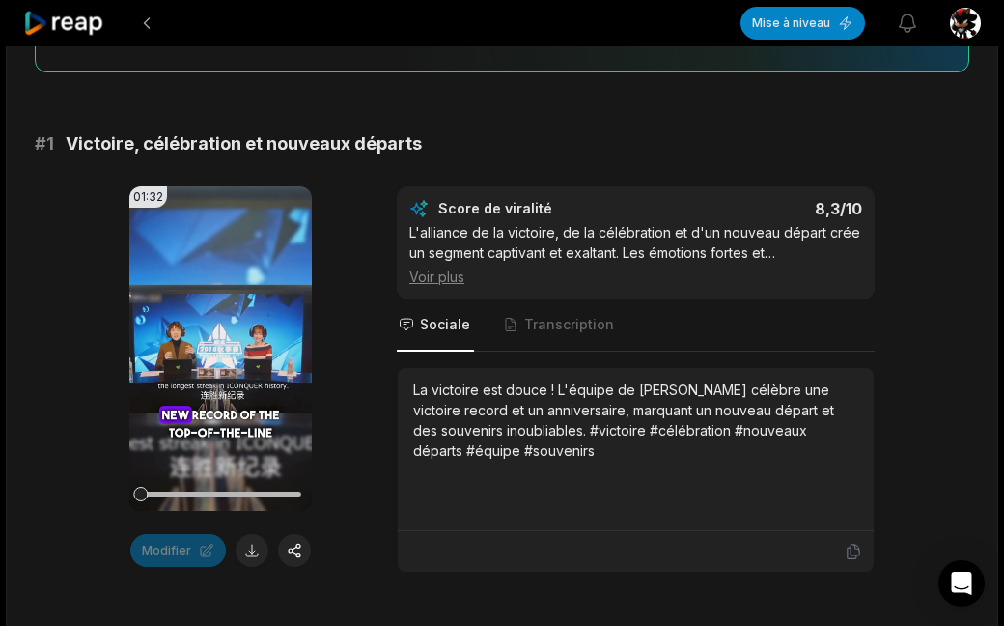
click at [301, 534] on button at bounding box center [294, 550] width 33 height 33
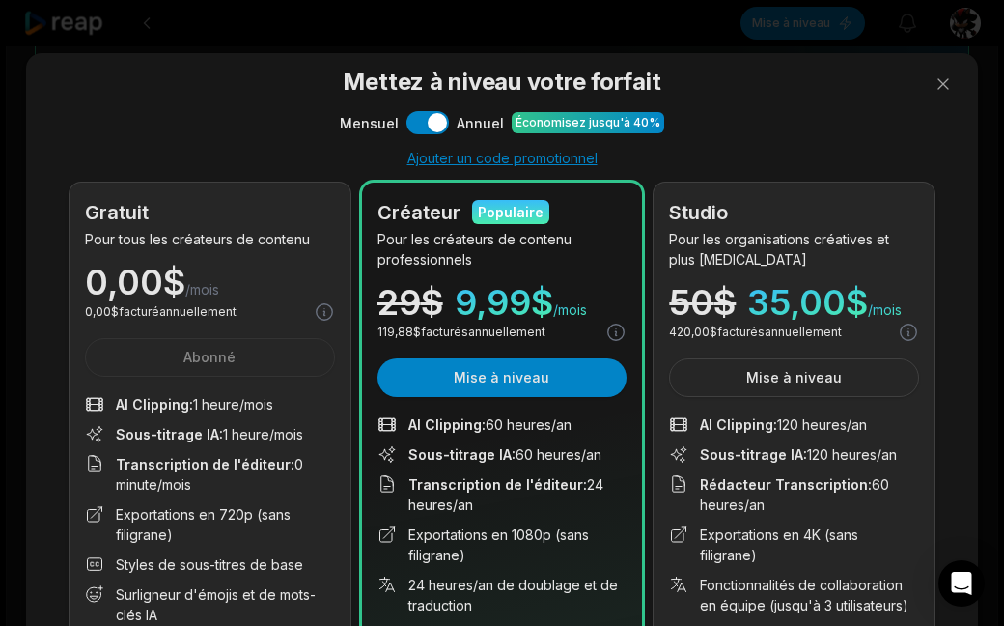
click at [249, 522] on font "Exportations en 720p (sans filigrane)" at bounding box center [225, 524] width 219 height 41
click at [222, 521] on font "Exportations en 720p (sans filigrane)" at bounding box center [225, 524] width 219 height 41
click at [210, 498] on ul "AI Clipping : 1 heure/mois Sous-titrage IA : 1 heure/mois Transcription de l'éd…" at bounding box center [210, 509] width 250 height 231
click at [414, 125] on button "Utiliser le paramètre" at bounding box center [427, 122] width 42 height 23
click at [448, 125] on button "Utiliser le paramètre" at bounding box center [427, 122] width 42 height 23
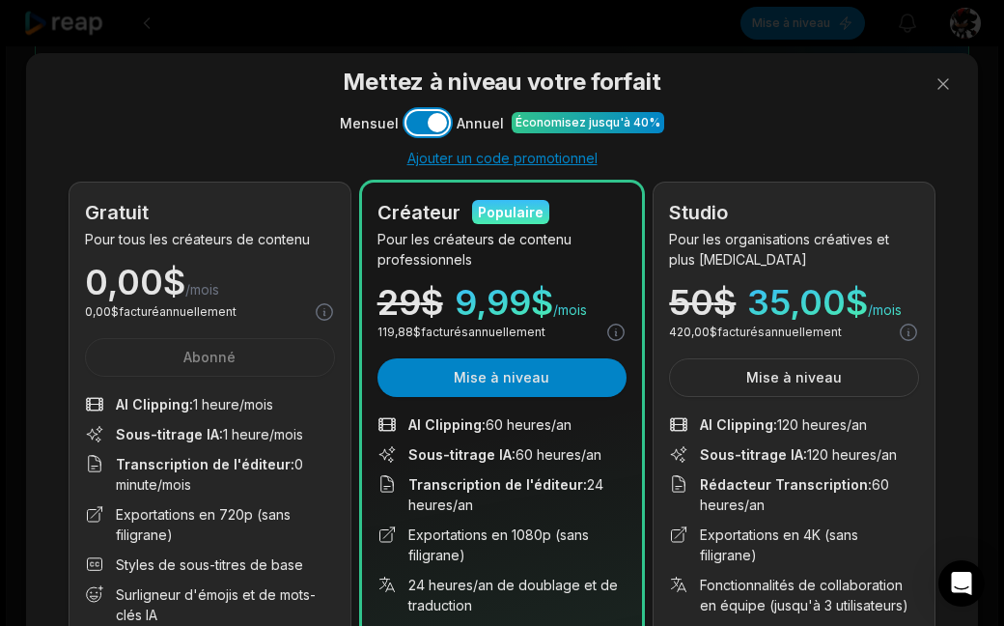
click at [448, 122] on button "Utiliser le paramètre" at bounding box center [427, 122] width 42 height 23
click at [422, 117] on button "Utiliser le paramètre" at bounding box center [427, 122] width 42 height 23
click at [435, 117] on button "Utiliser le paramètre" at bounding box center [427, 122] width 42 height 23
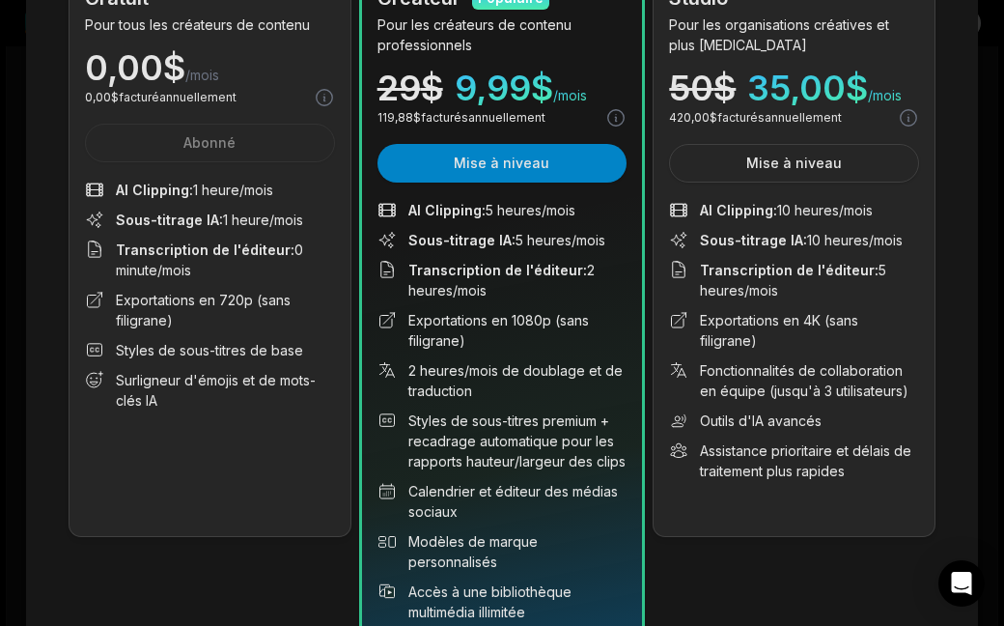
scroll to position [212, 0]
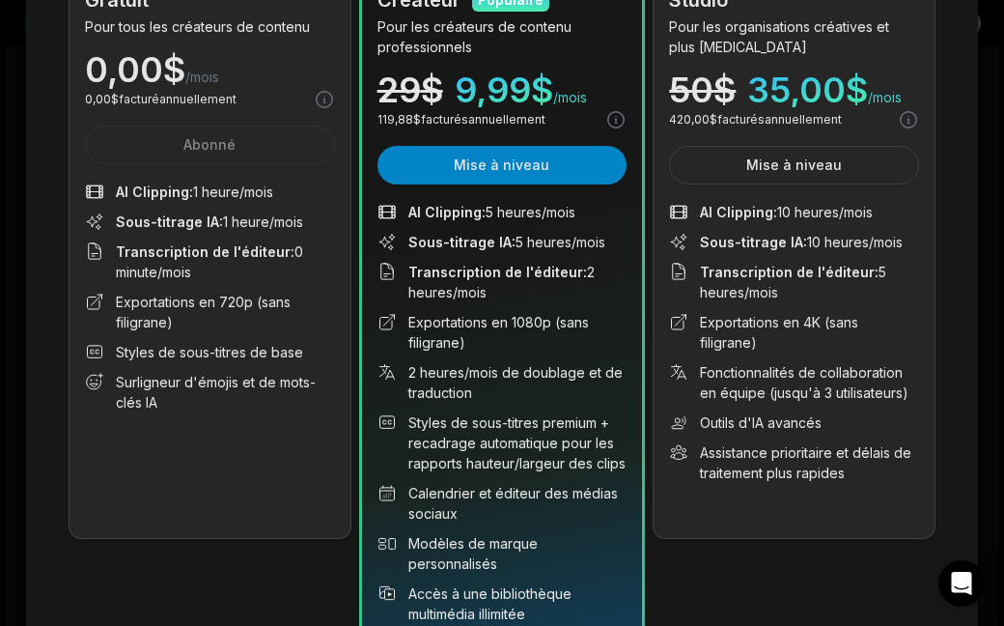
click at [172, 336] on ul "AI Clipping : 1 heure/mois Sous-titrage IA : 1 heure/mois Transcription de l'éd…" at bounding box center [210, 296] width 250 height 231
click at [158, 171] on div "Gratuit Pour tous les créateurs de contenu 0,00 $ /mois 0,00 $ facturé annuelle…" at bounding box center [210, 254] width 281 height 568
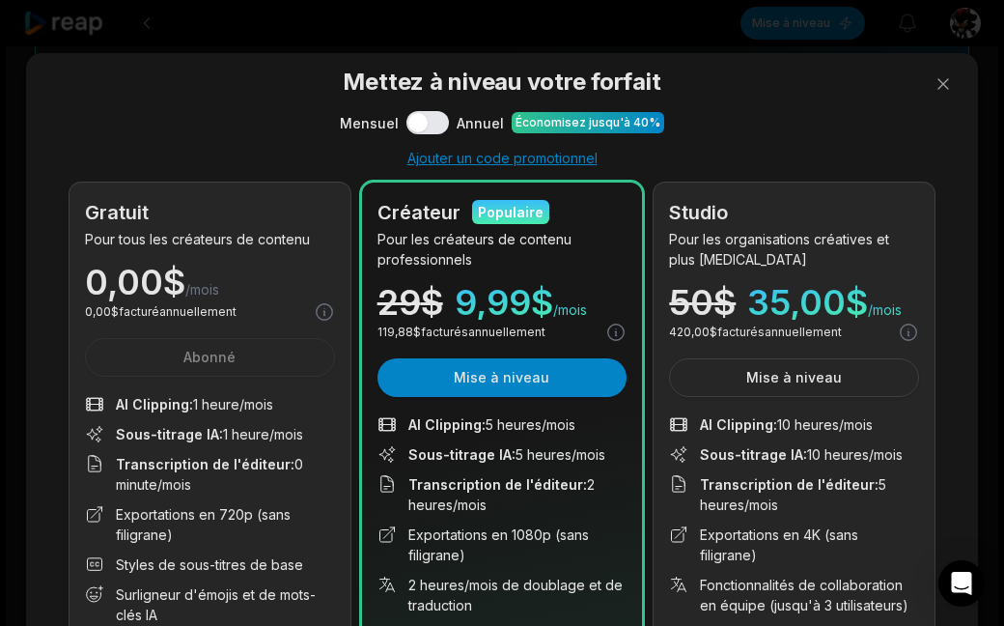
scroll to position [0, 0]
click at [933, 84] on button at bounding box center [943, 84] width 39 height 39
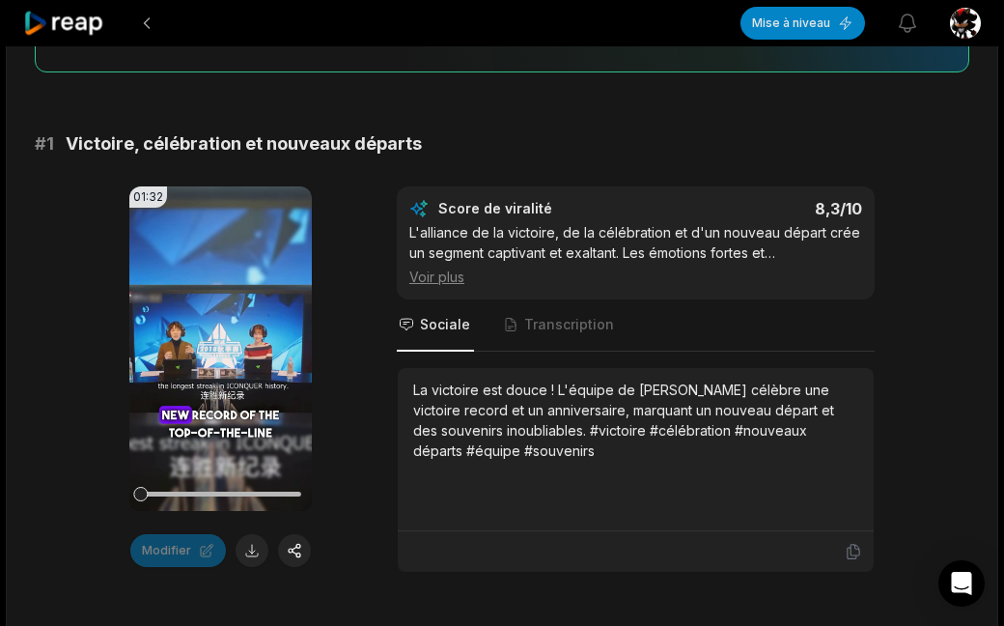
click at [293, 534] on button at bounding box center [294, 550] width 33 height 33
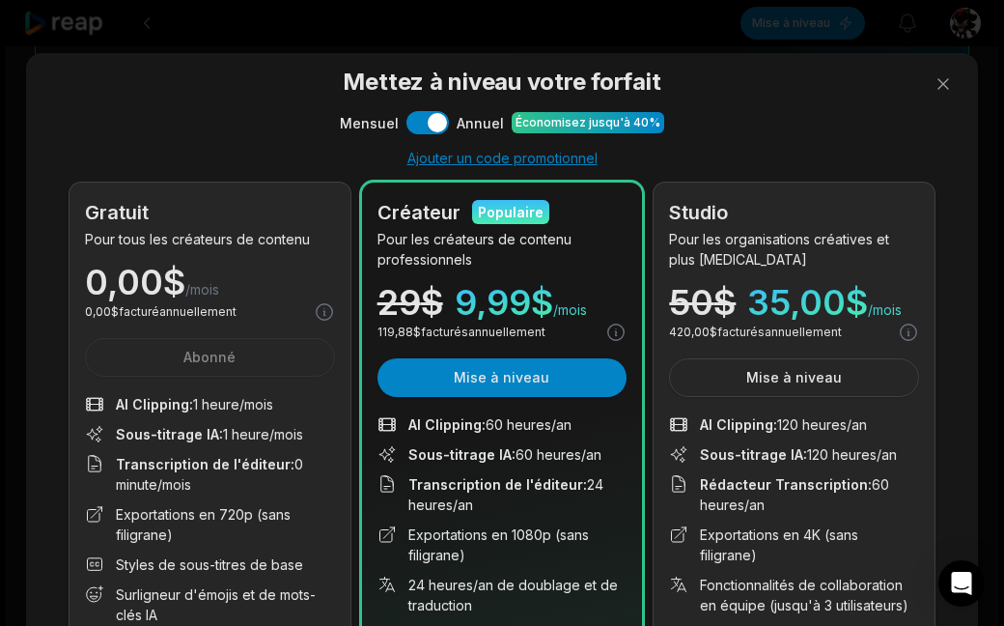
click at [144, 508] on font "Exportations en 720p (sans filigrane)" at bounding box center [203, 524] width 175 height 37
click at [933, 86] on button at bounding box center [943, 84] width 39 height 39
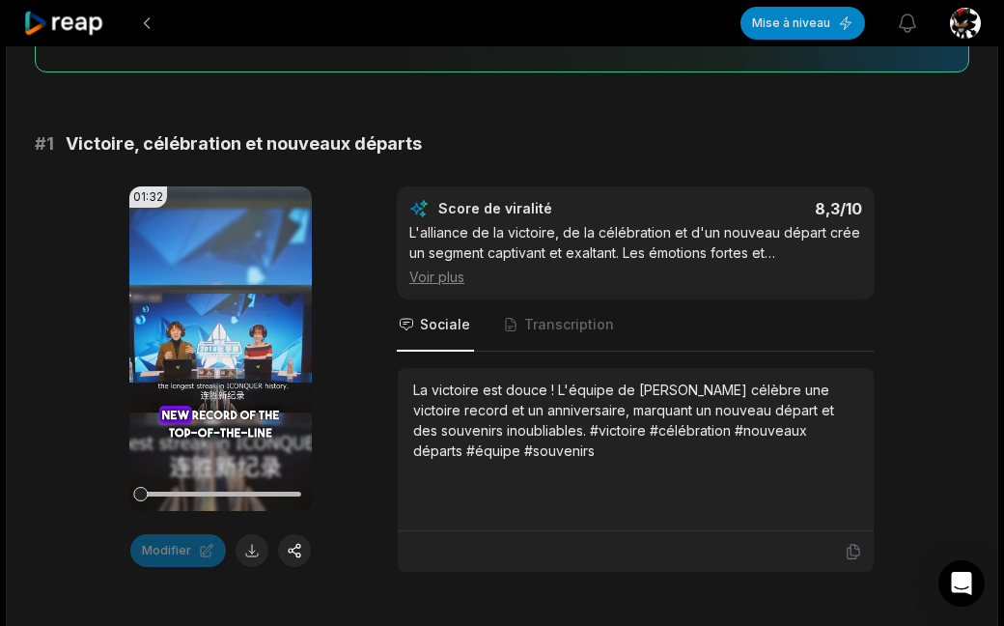
click at [249, 543] on button at bounding box center [252, 550] width 33 height 33
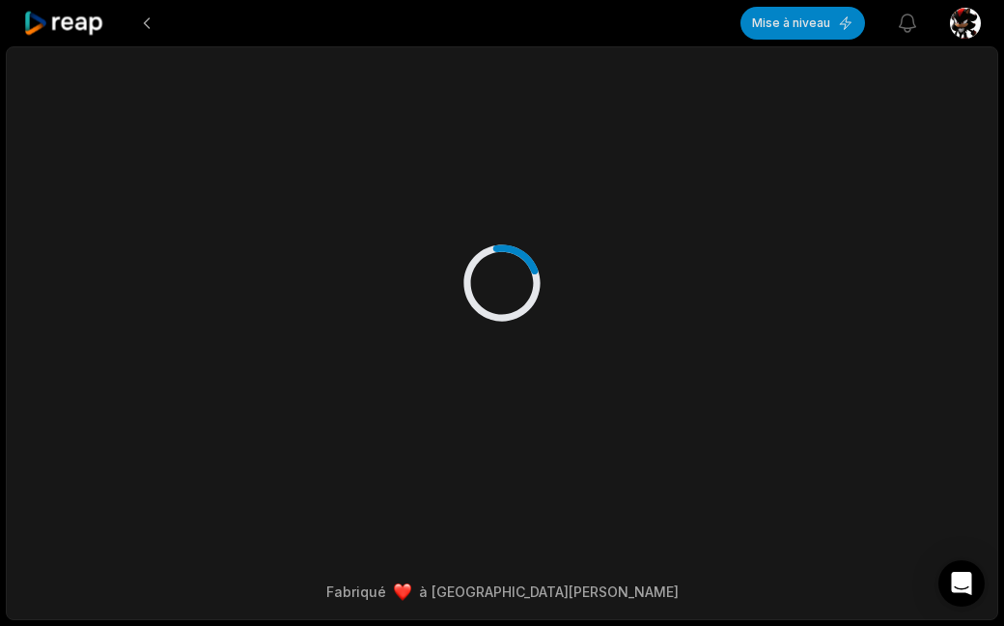
click at [148, 14] on button at bounding box center [146, 23] width 35 height 35
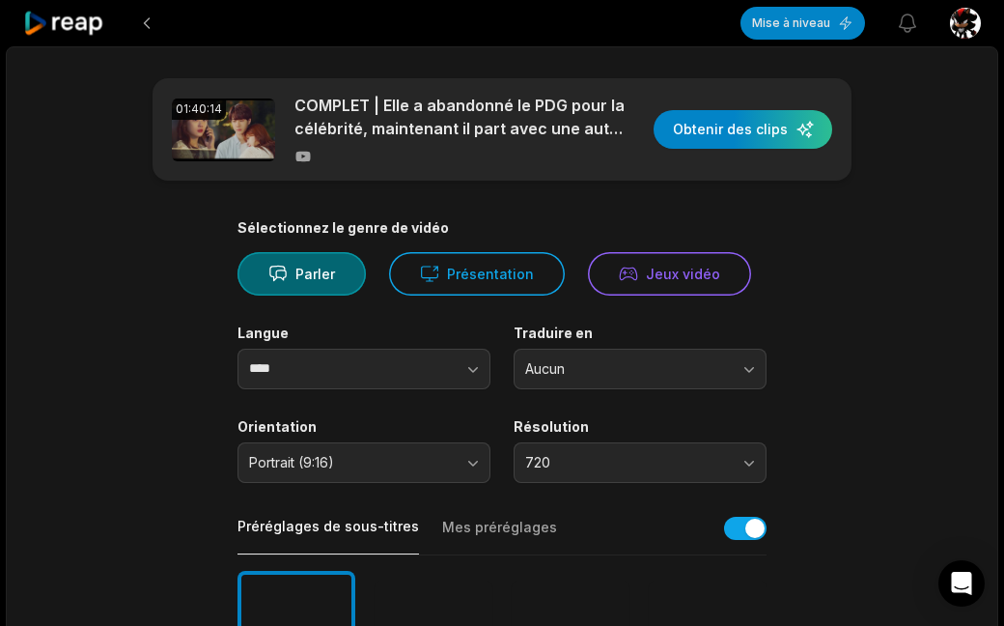
click at [911, 21] on icon "button" at bounding box center [907, 23] width 23 height 23
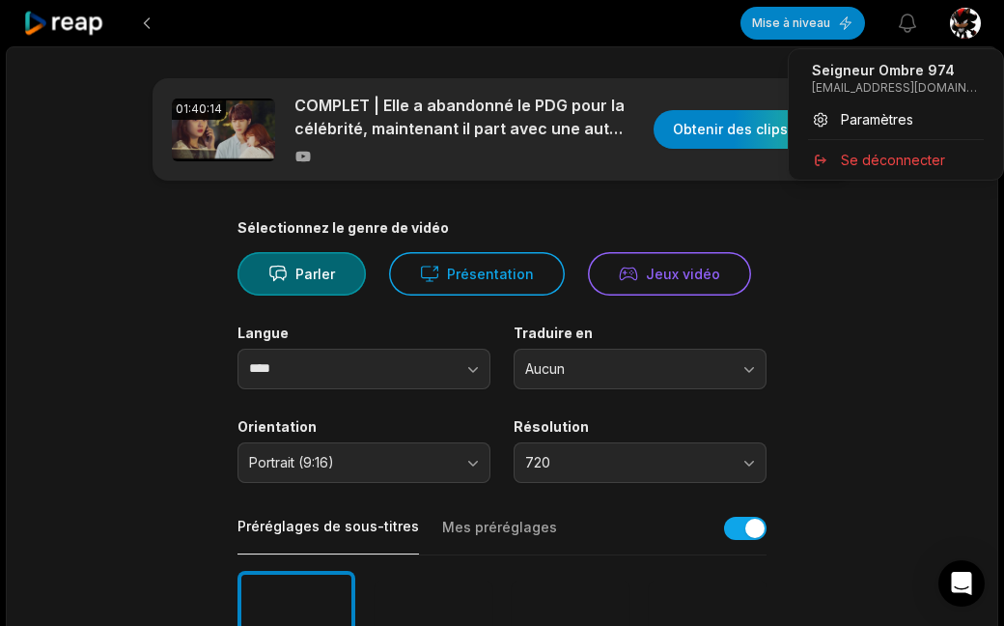
click at [880, 82] on font "[EMAIL_ADDRESS][DOMAIN_NAME]" at bounding box center [910, 87] width 197 height 14
click at [845, 328] on html "Mise à niveau Afficher les notifications Ouvrir le menu utilisateur 01:40:14 CO…" at bounding box center [502, 313] width 1004 height 626
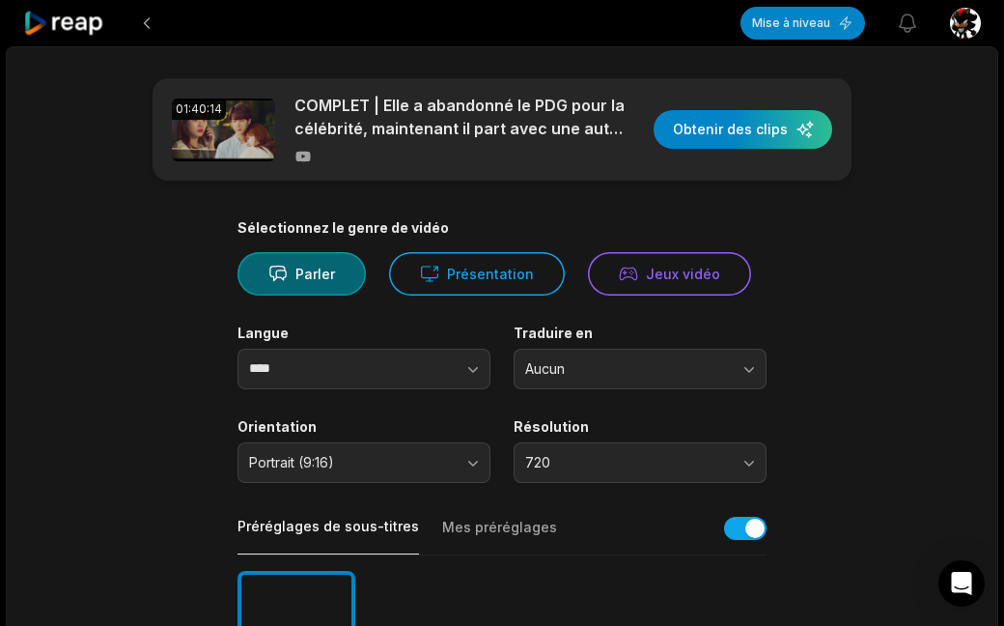
click at [492, 112] on font "COMPLET | Elle a abandonné le PDG pour la célébrité, maintenant il part avec un…" at bounding box center [459, 129] width 331 height 66
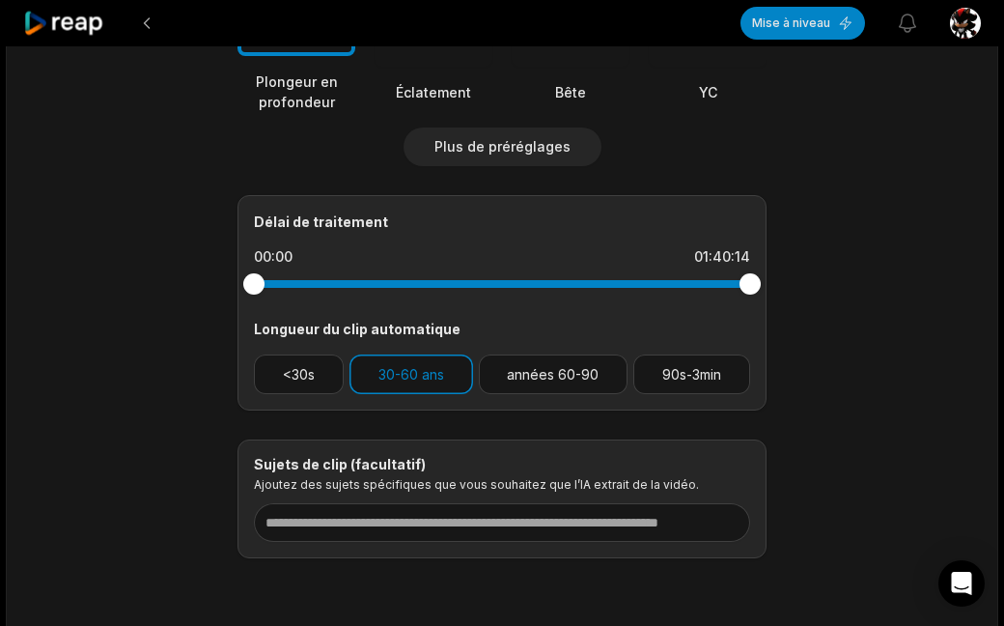
scroll to position [715, 0]
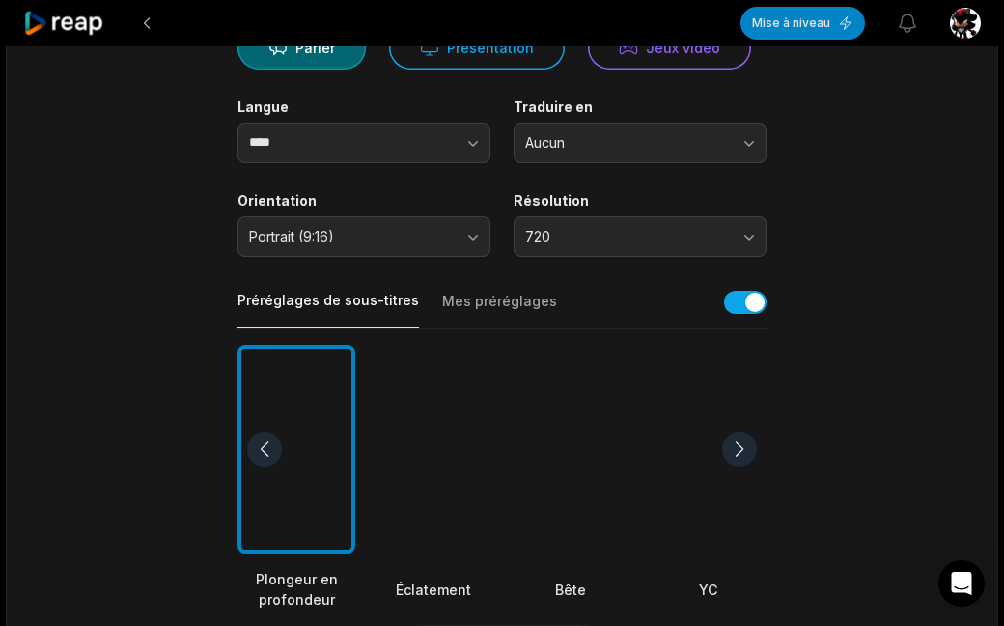
scroll to position [225, 0]
click at [737, 445] on div at bounding box center [739, 449] width 35 height 35
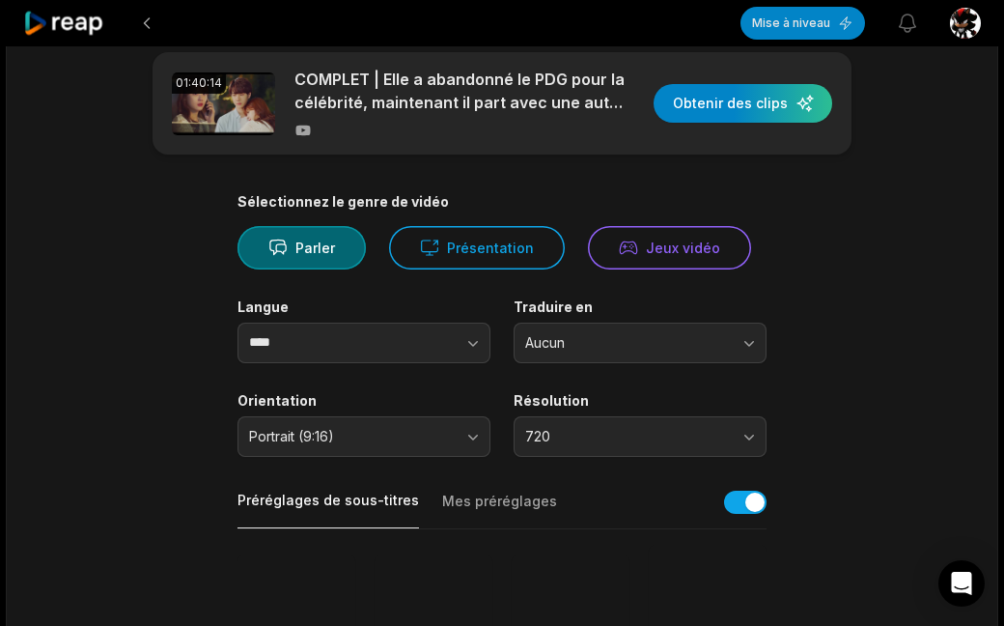
scroll to position [0, 0]
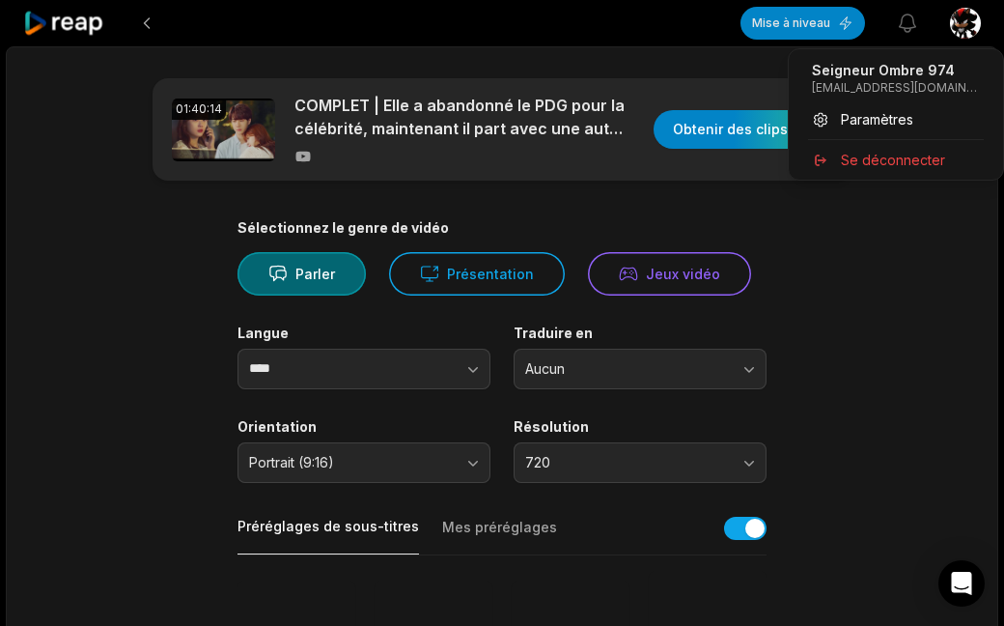
click at [914, 78] on font "Seigneur Ombre 974" at bounding box center [883, 70] width 143 height 16
click at [885, 334] on html "Mise à niveau Afficher les notifications Ouvrir le menu utilisateur 01:40:14 CO…" at bounding box center [502, 313] width 1004 height 626
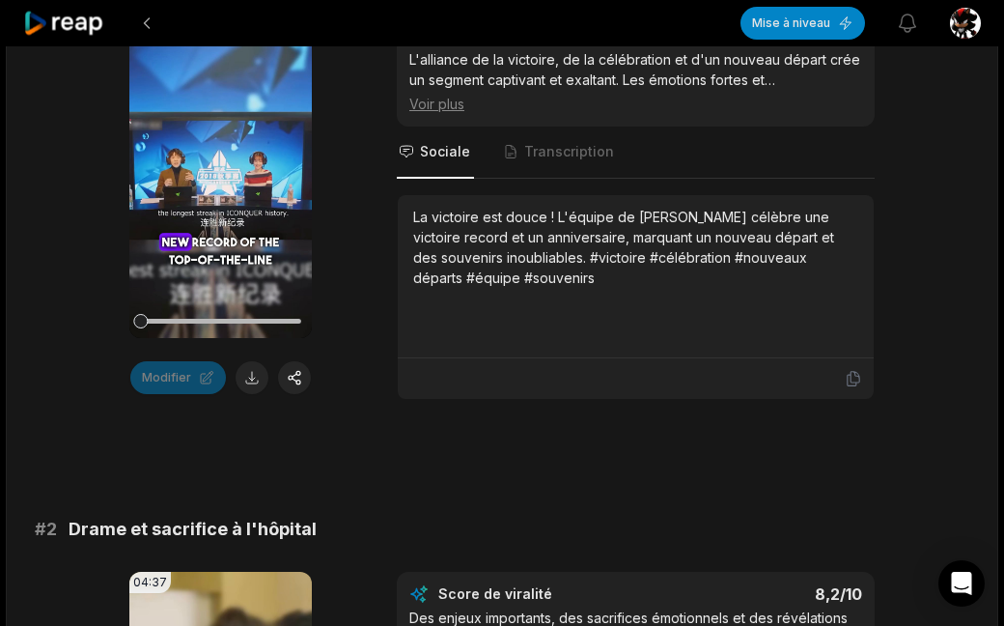
scroll to position [456, 0]
click at [289, 364] on button at bounding box center [294, 378] width 33 height 33
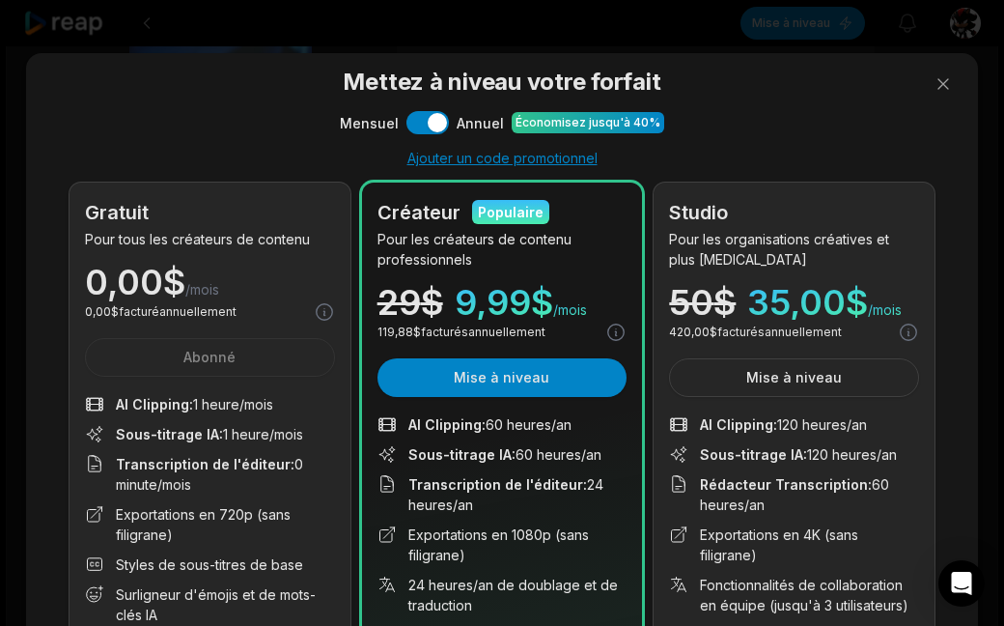
click at [193, 433] on font "Sous-titrage IA" at bounding box center [167, 434] width 103 height 16
click at [418, 126] on button "Utiliser le paramètre" at bounding box center [427, 122] width 42 height 23
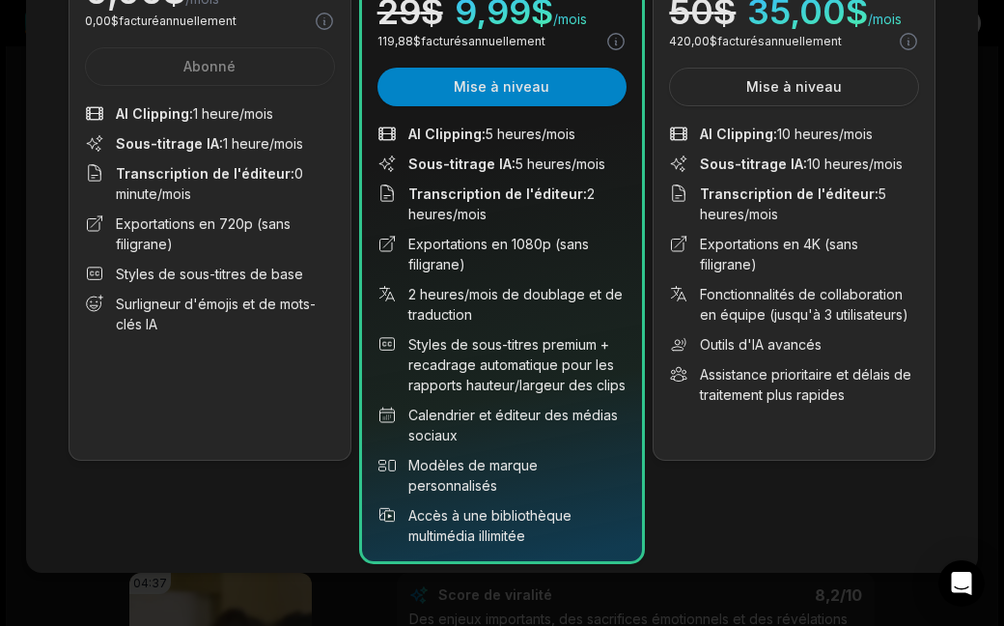
scroll to position [290, 0]
click at [956, 143] on div "Mettez à niveau votre forfait Mensuel Utiliser le paramètre [PERSON_NAME] Écono…" at bounding box center [502, 168] width 921 height 787
click at [239, 377] on div "Gratuit Pour tous les créateurs de contenu 0,00 $ /mois 0,00 $ facturé annuelle…" at bounding box center [210, 177] width 281 height 568
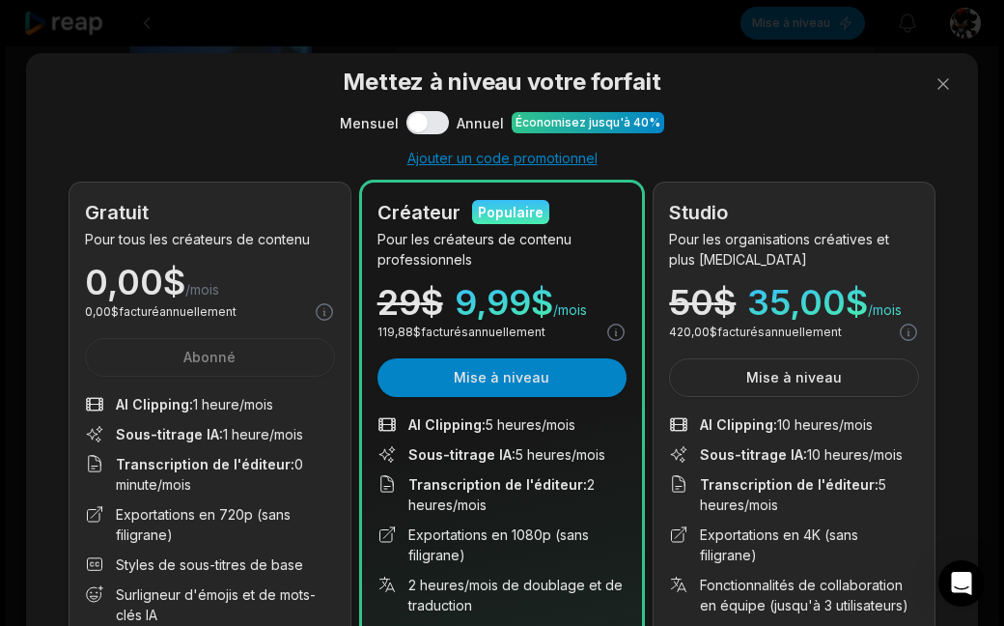
scroll to position [0, 0]
click at [943, 86] on button at bounding box center [943, 84] width 39 height 39
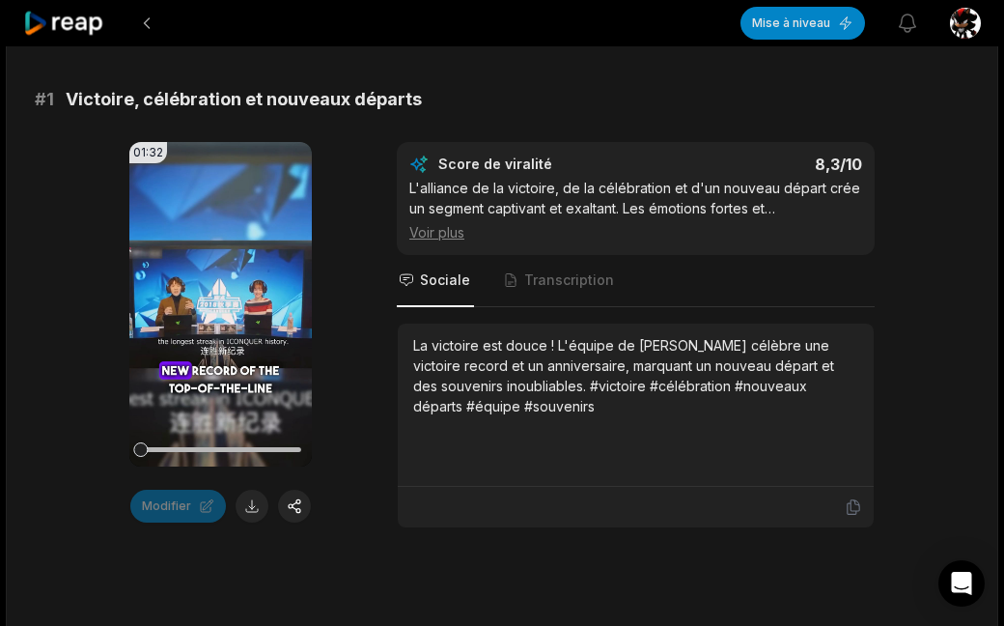
scroll to position [356, 0]
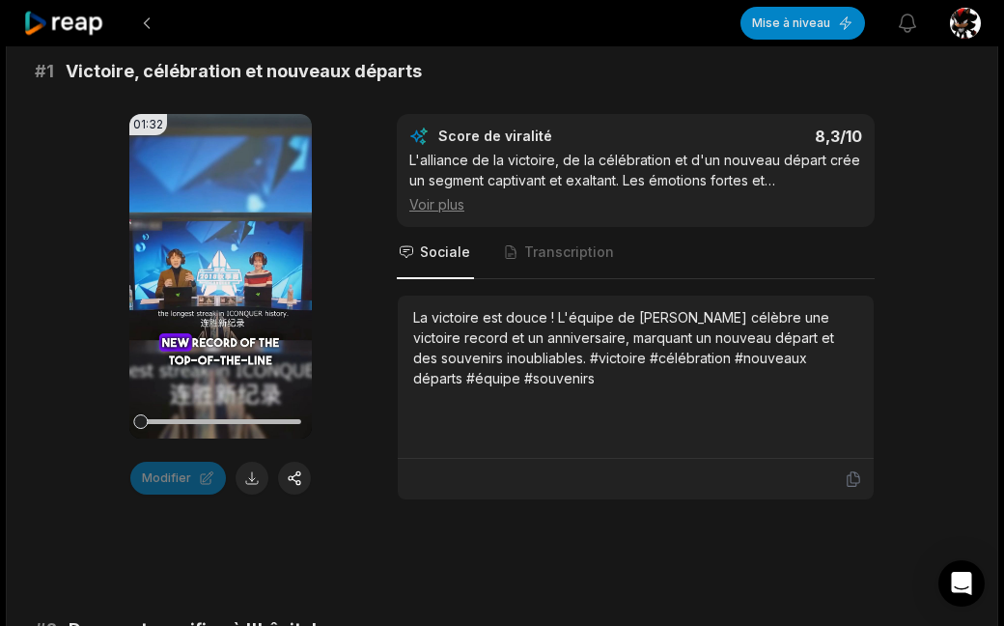
click at [301, 461] on button at bounding box center [294, 477] width 33 height 33
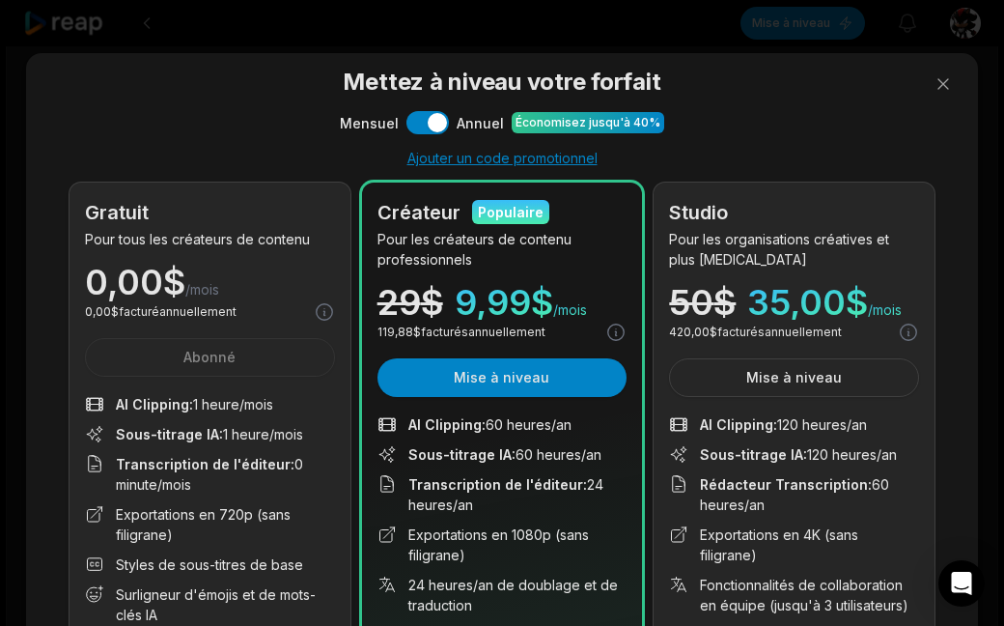
click at [329, 310] on icon at bounding box center [324, 311] width 21 height 21
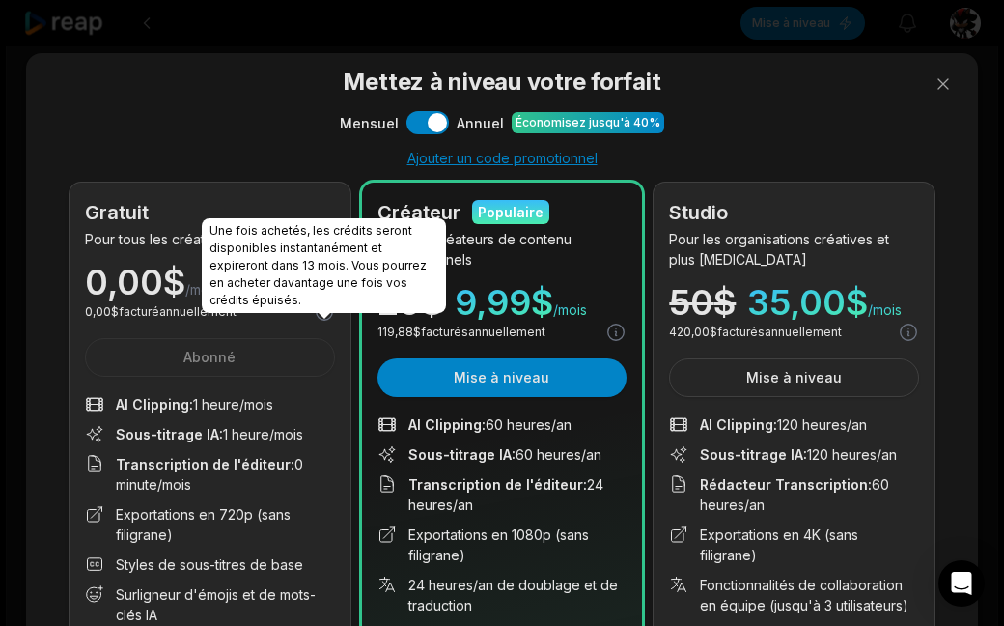
click at [273, 383] on div "Gratuit Pour tous les créateurs de contenu 0,00 $ /mois 0,00 $ facturé annuelle…" at bounding box center [210, 466] width 281 height 568
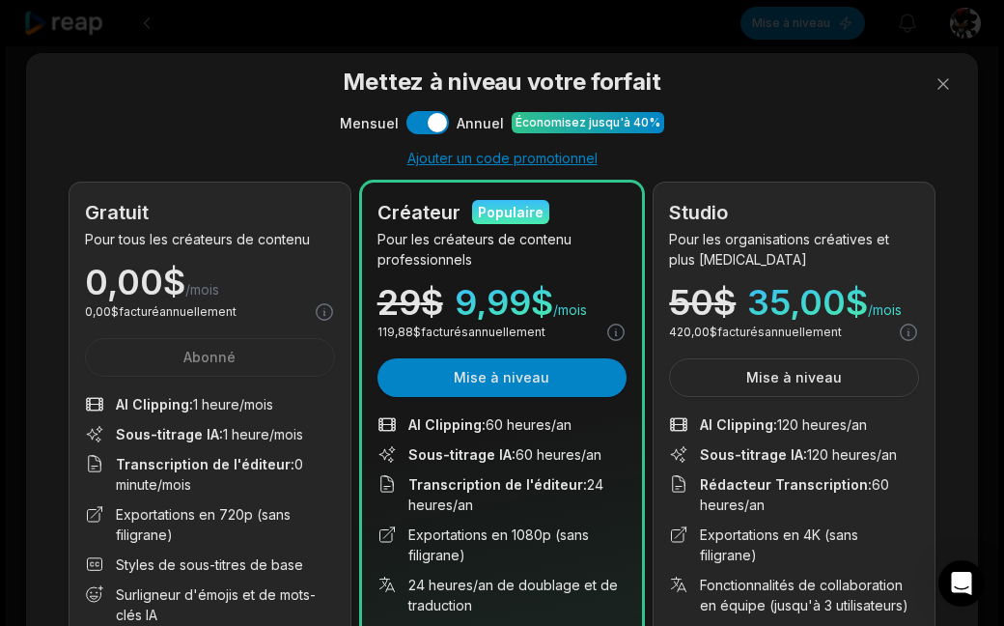
scroll to position [0, 0]
click at [946, 83] on button at bounding box center [943, 84] width 39 height 39
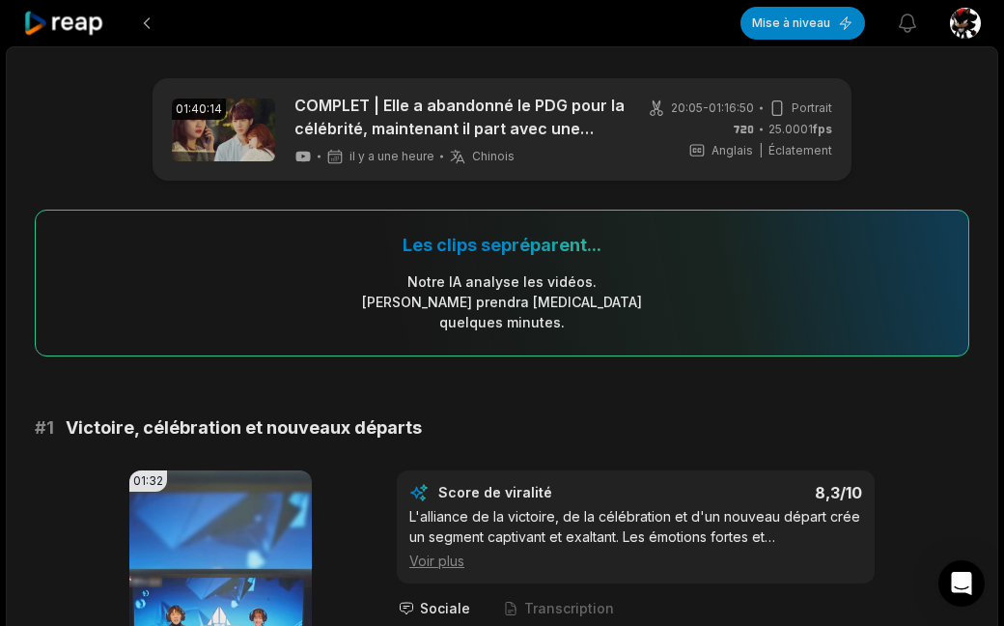
scroll to position [337, 0]
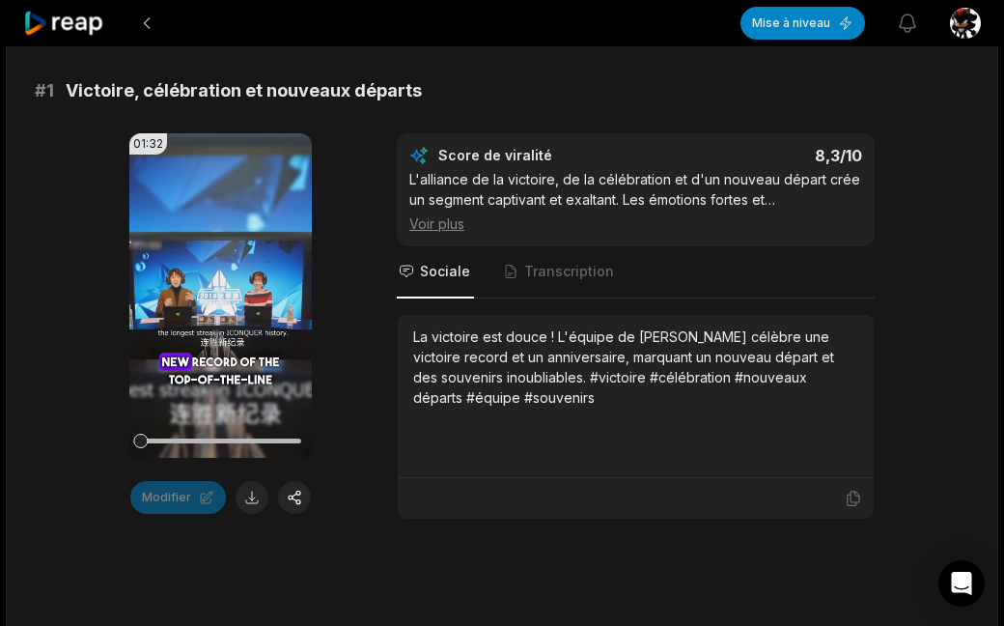
click at [299, 481] on button at bounding box center [294, 497] width 33 height 33
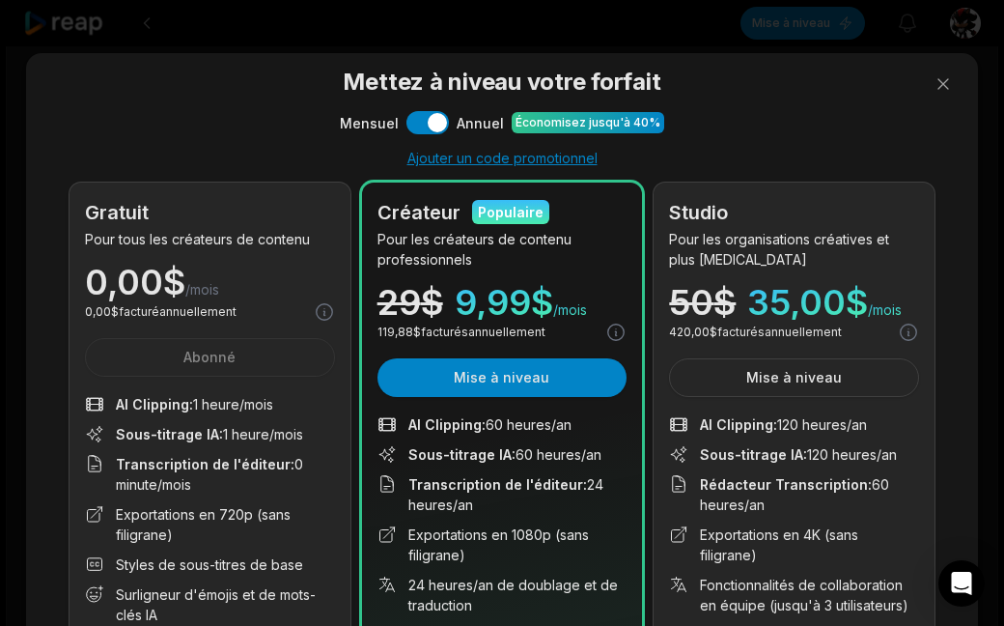
click at [215, 360] on div "Gratuit Pour tous les créateurs de contenu 0,00 $ /mois 0,00 $ facturé annuelle…" at bounding box center [210, 466] width 281 height 568
click at [208, 446] on ul "AI Clipping : 1 heure/mois Sous-titrage IA : 1 heure/mois Transcription de l'éd…" at bounding box center [210, 509] width 250 height 231
click at [944, 74] on button at bounding box center [943, 84] width 39 height 39
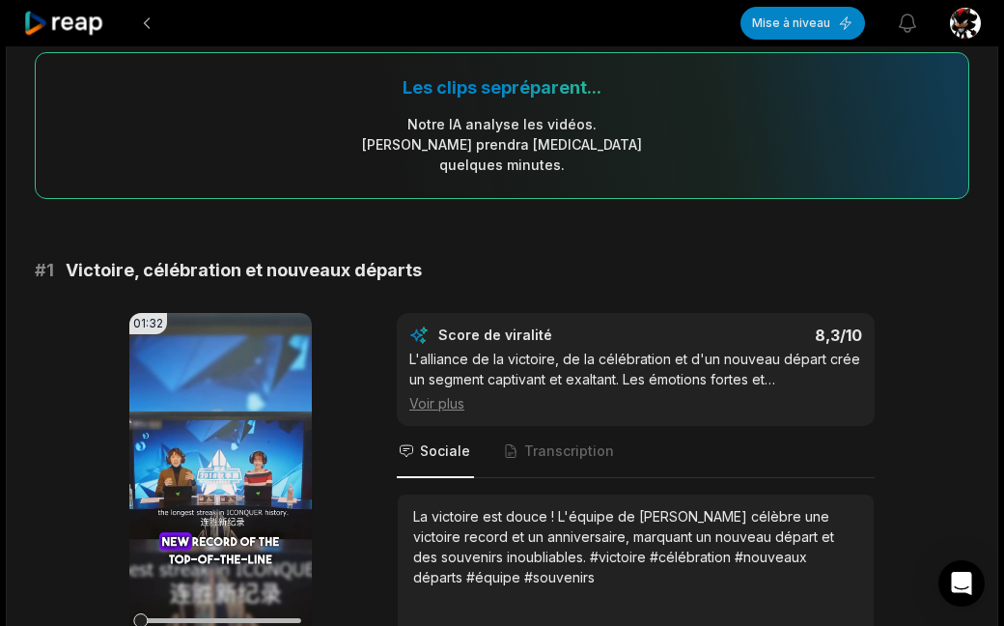
scroll to position [235, 0]
